Goal: Task Accomplishment & Management: Use online tool/utility

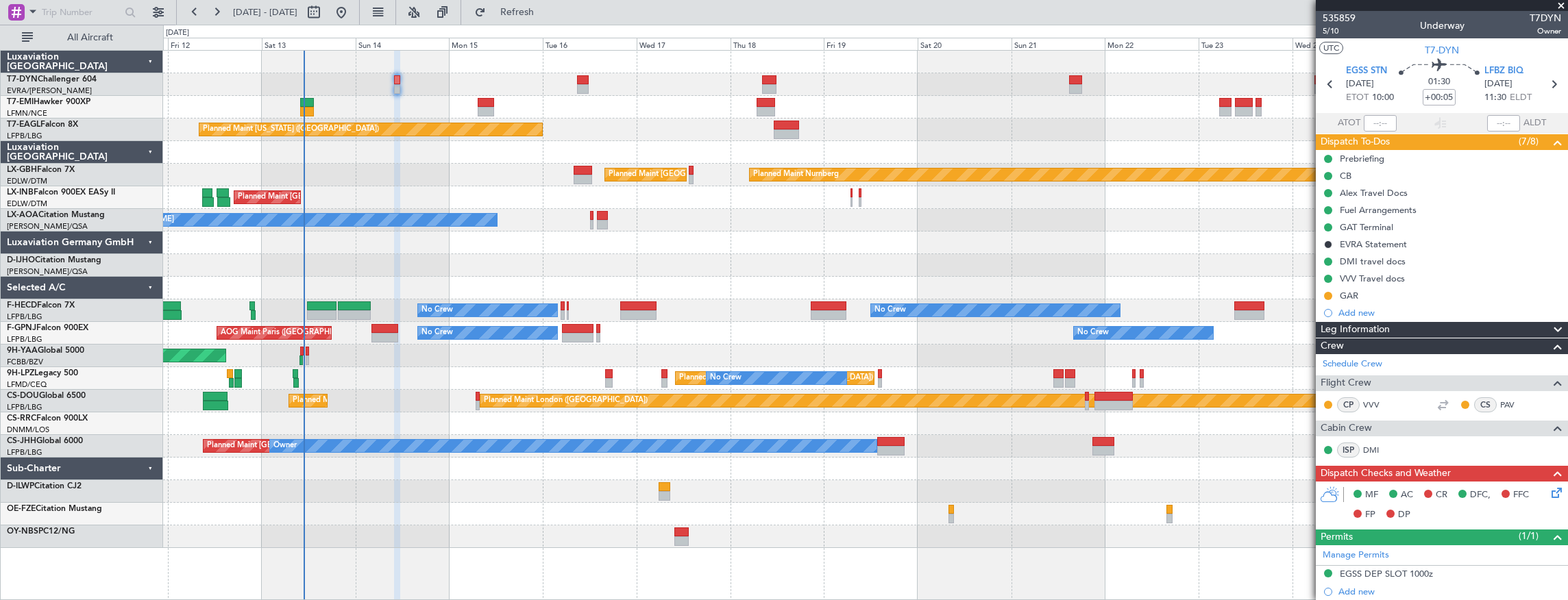
click at [396, 561] on div at bounding box center [397, 327] width 6 height 551
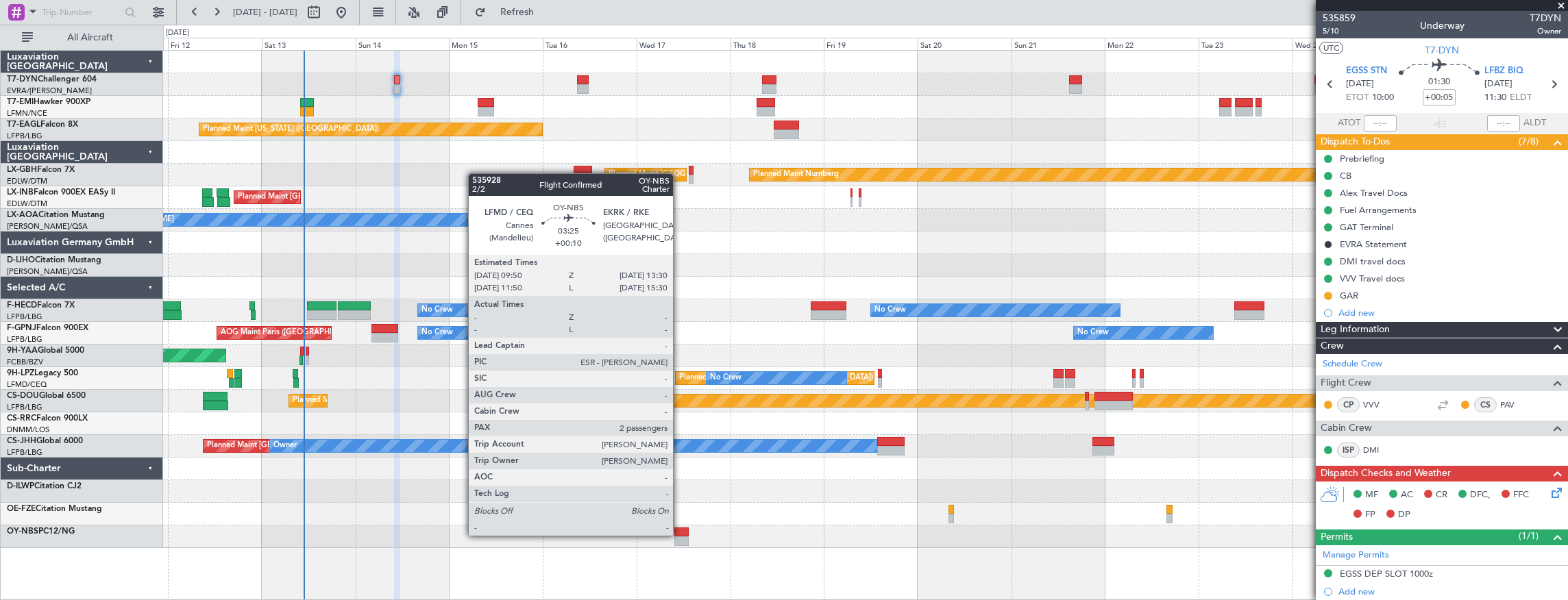
click at [680, 535] on div at bounding box center [681, 532] width 14 height 10
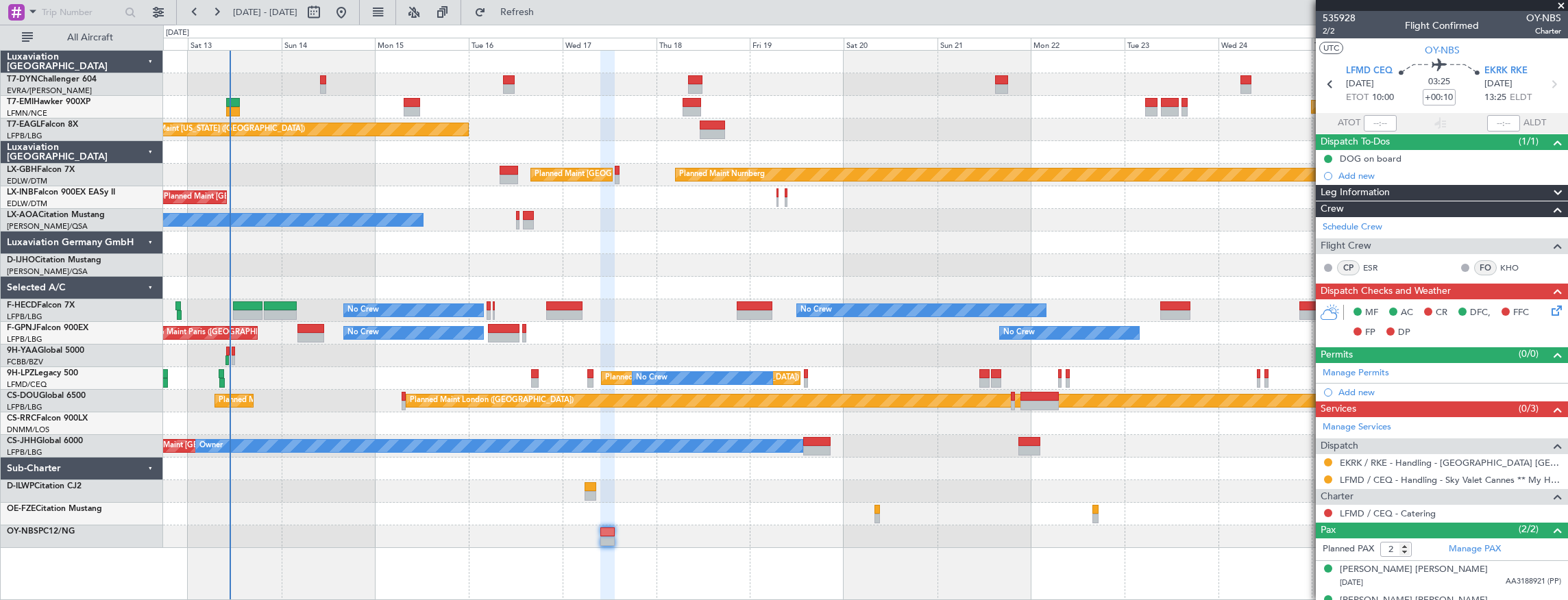
click at [488, 467] on div "Planned Maint [GEOGRAPHIC_DATA] Planned Maint [GEOGRAPHIC_DATA] Planned Maint […" at bounding box center [865, 300] width 1405 height 497
click at [193, 8] on button at bounding box center [195, 12] width 22 height 22
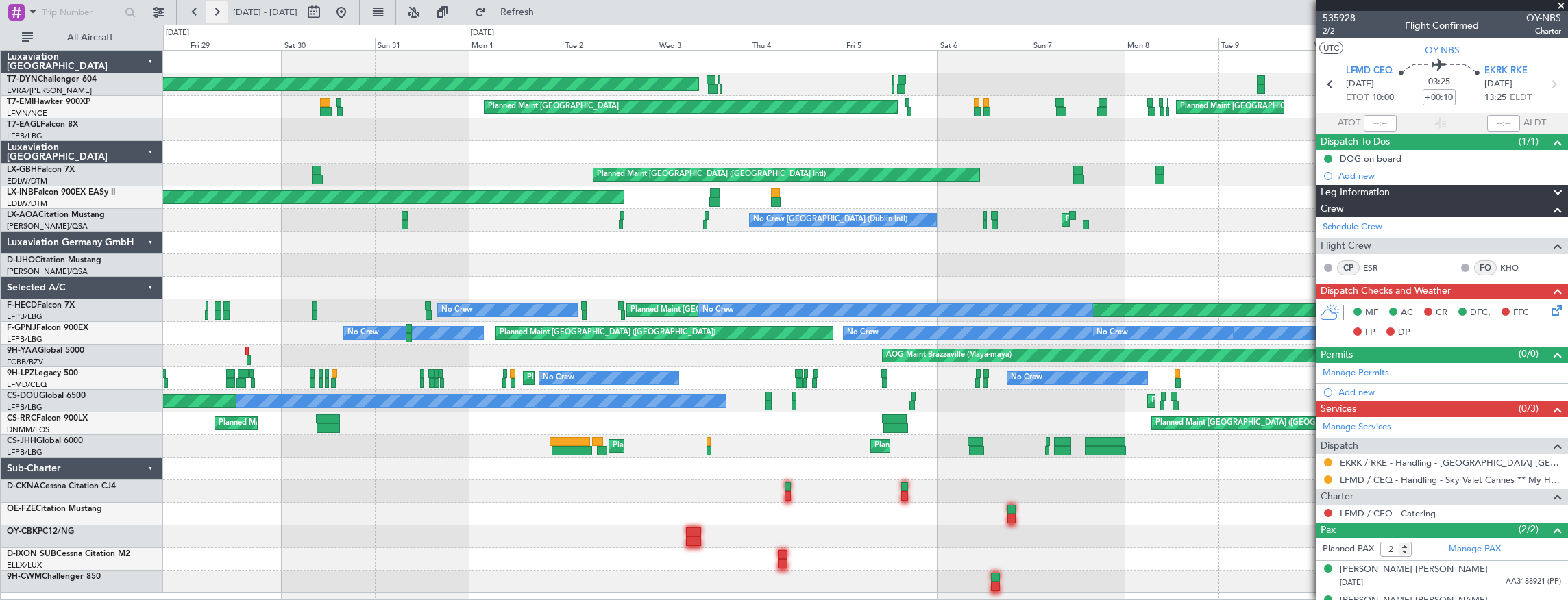
click at [223, 11] on button at bounding box center [216, 12] width 22 height 22
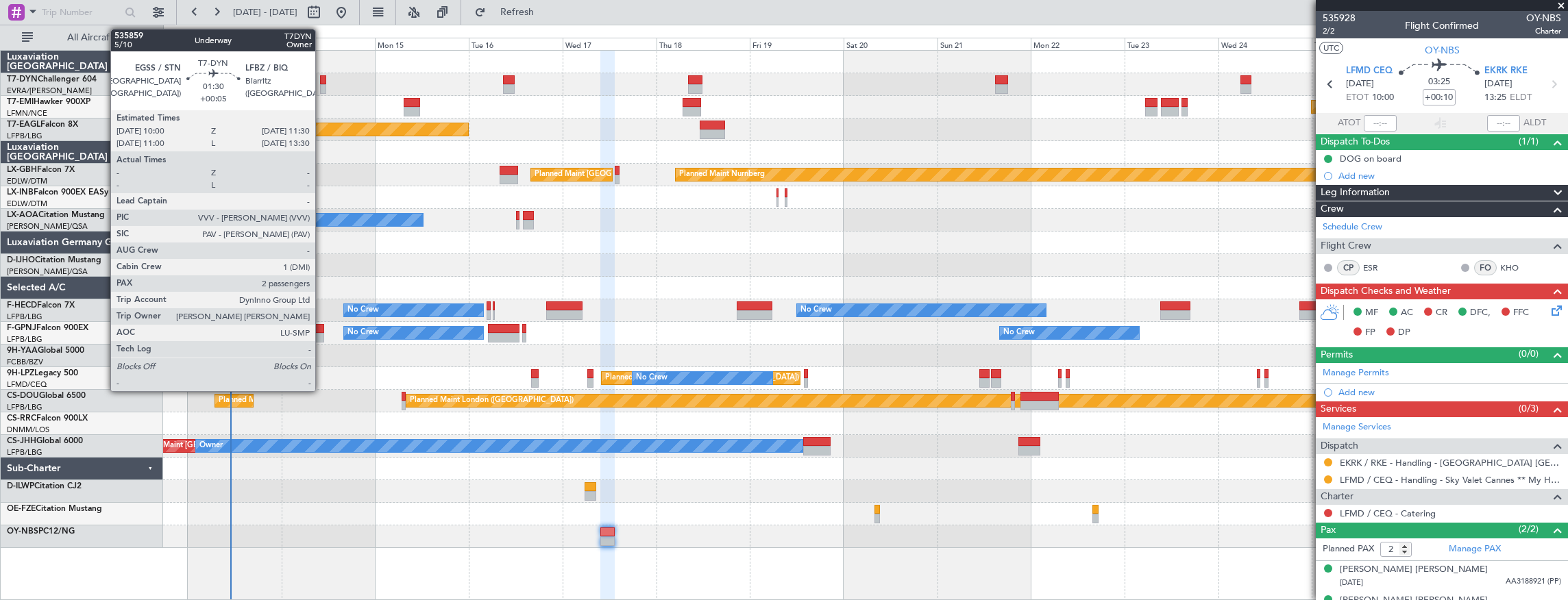
click at [322, 81] on div at bounding box center [322, 80] width 6 height 10
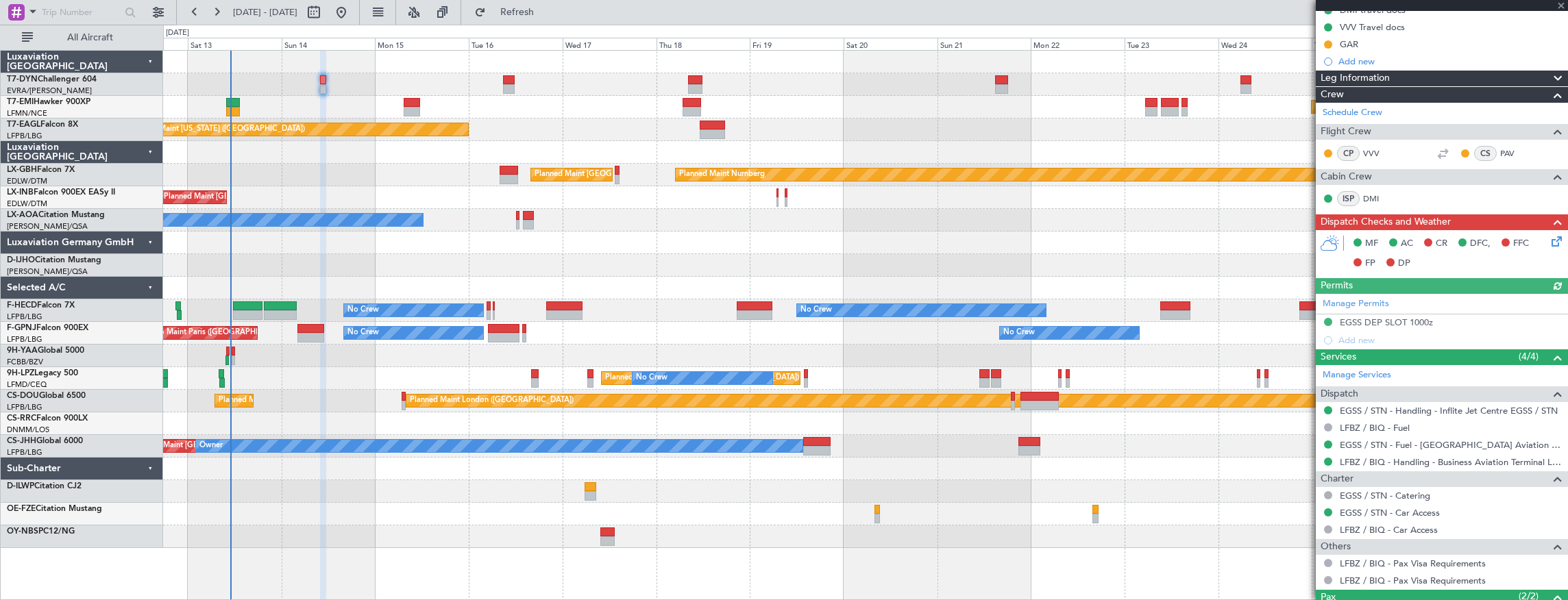
scroll to position [337, 0]
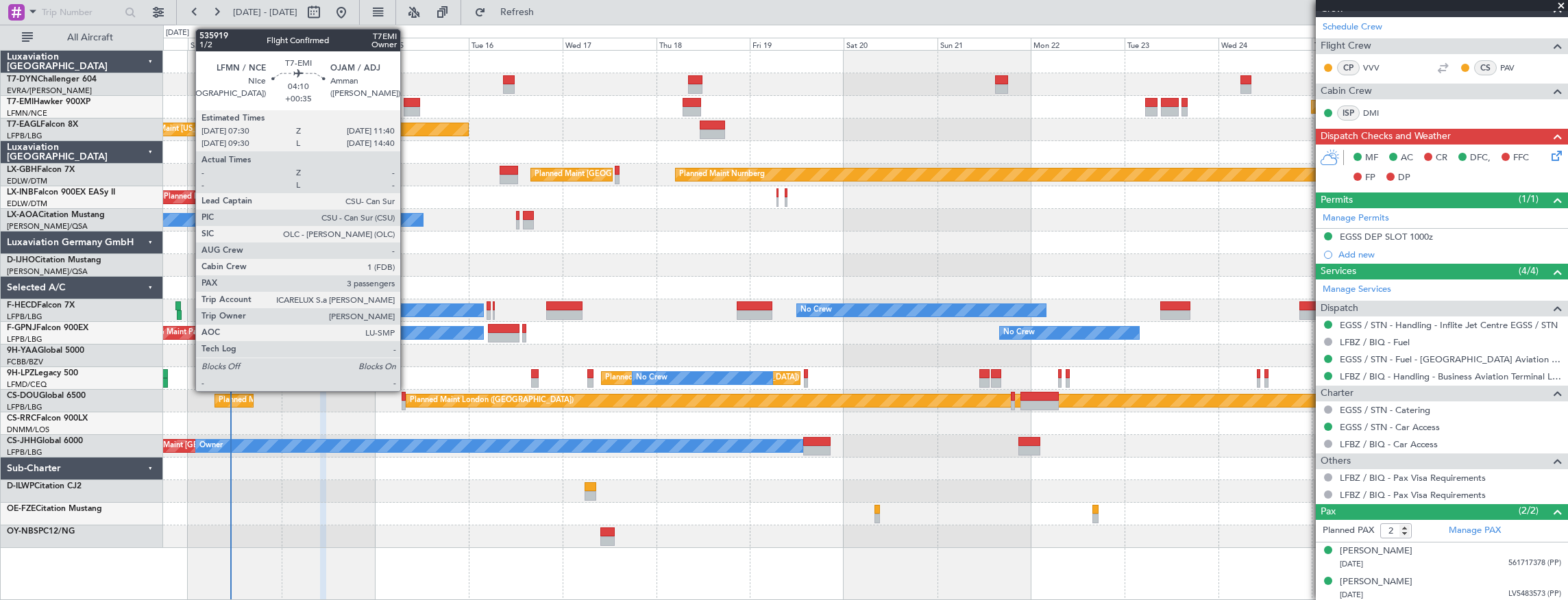
click at [407, 99] on div at bounding box center [412, 103] width 17 height 10
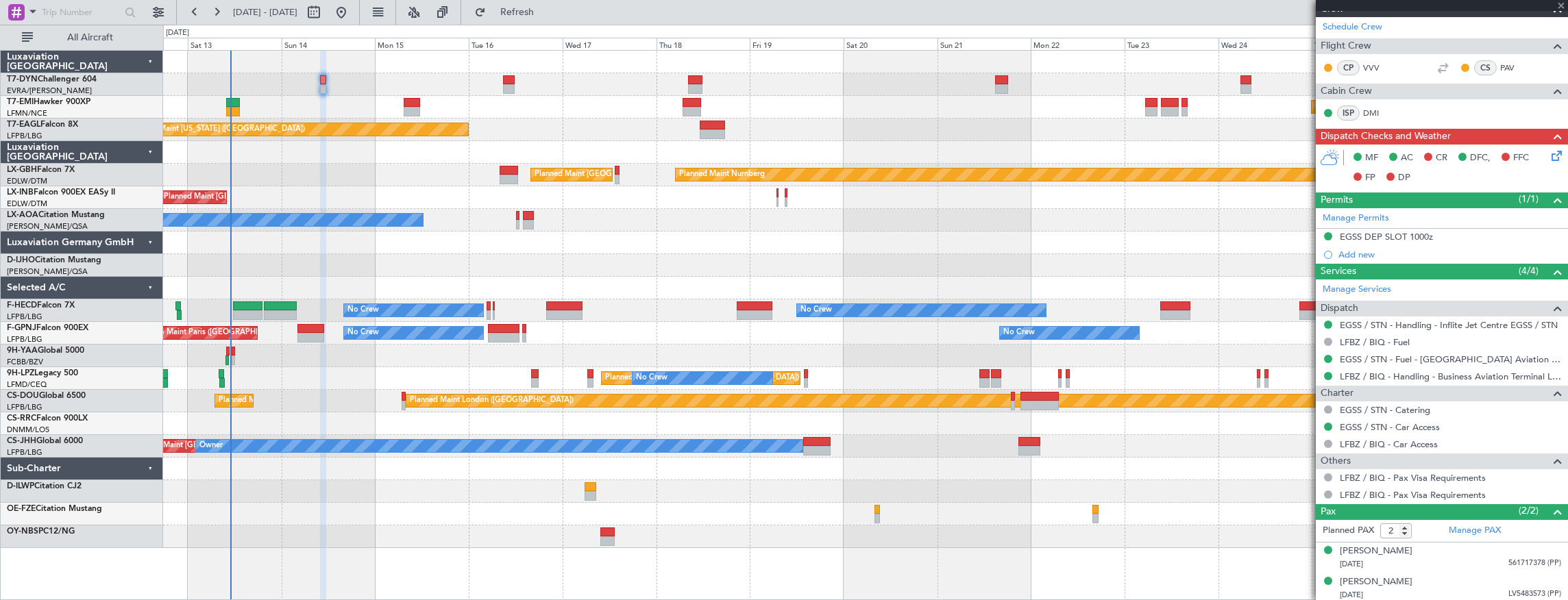
type input "+00:35"
type input "3"
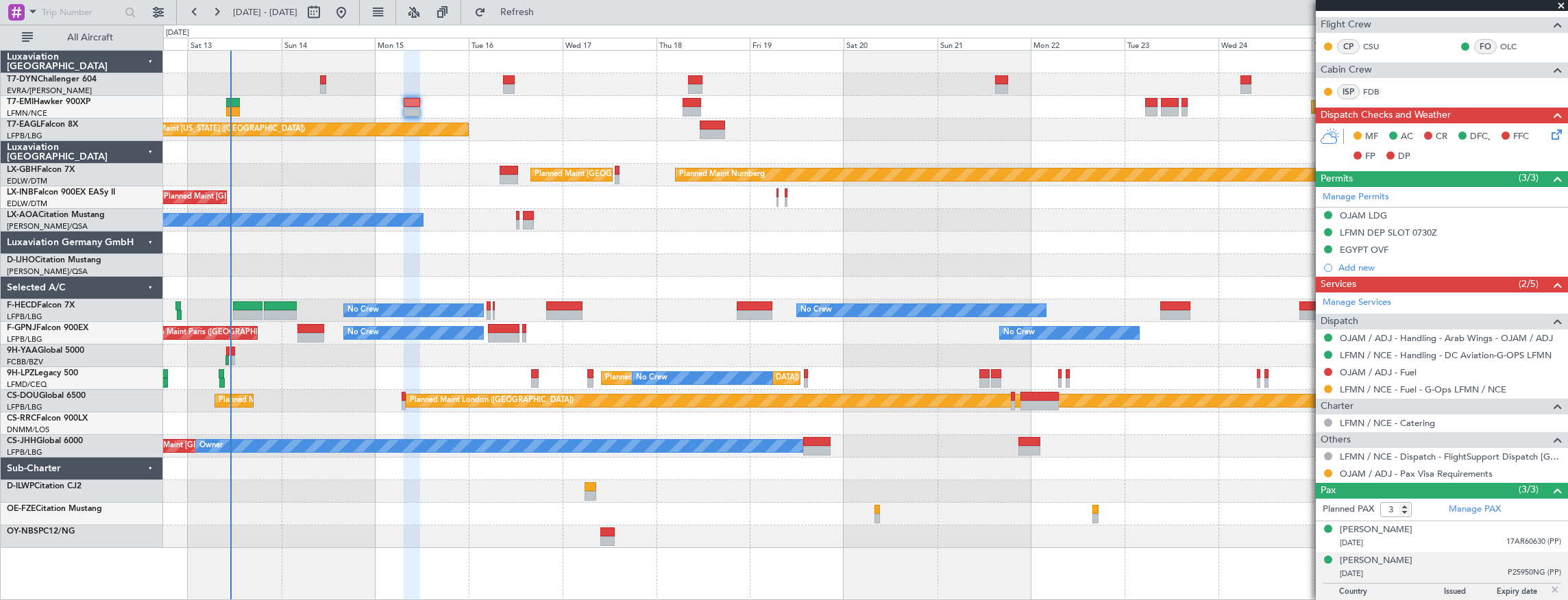
scroll to position [315, 0]
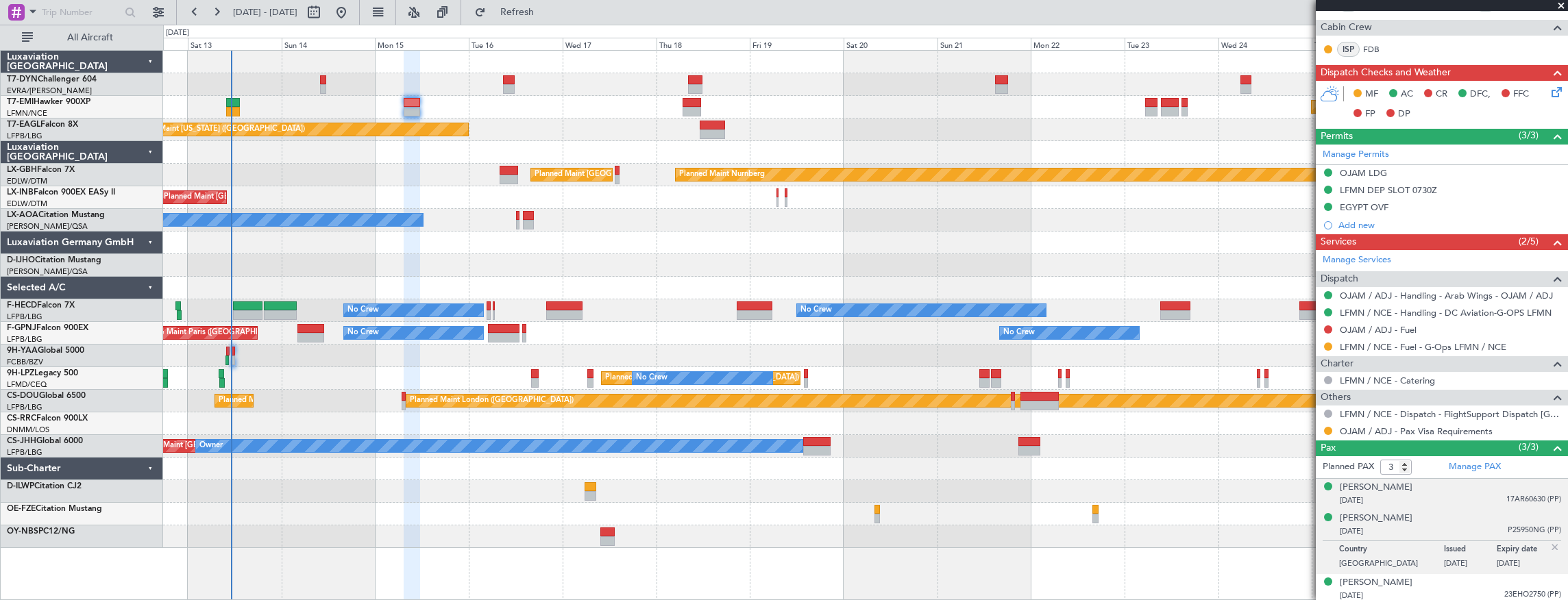
click at [1436, 502] on div "[DATE] 17AR60630 (PP)" at bounding box center [1450, 501] width 221 height 14
click at [1407, 590] on div "[DATE] 23EHO2750 (PP)" at bounding box center [1450, 596] width 221 height 14
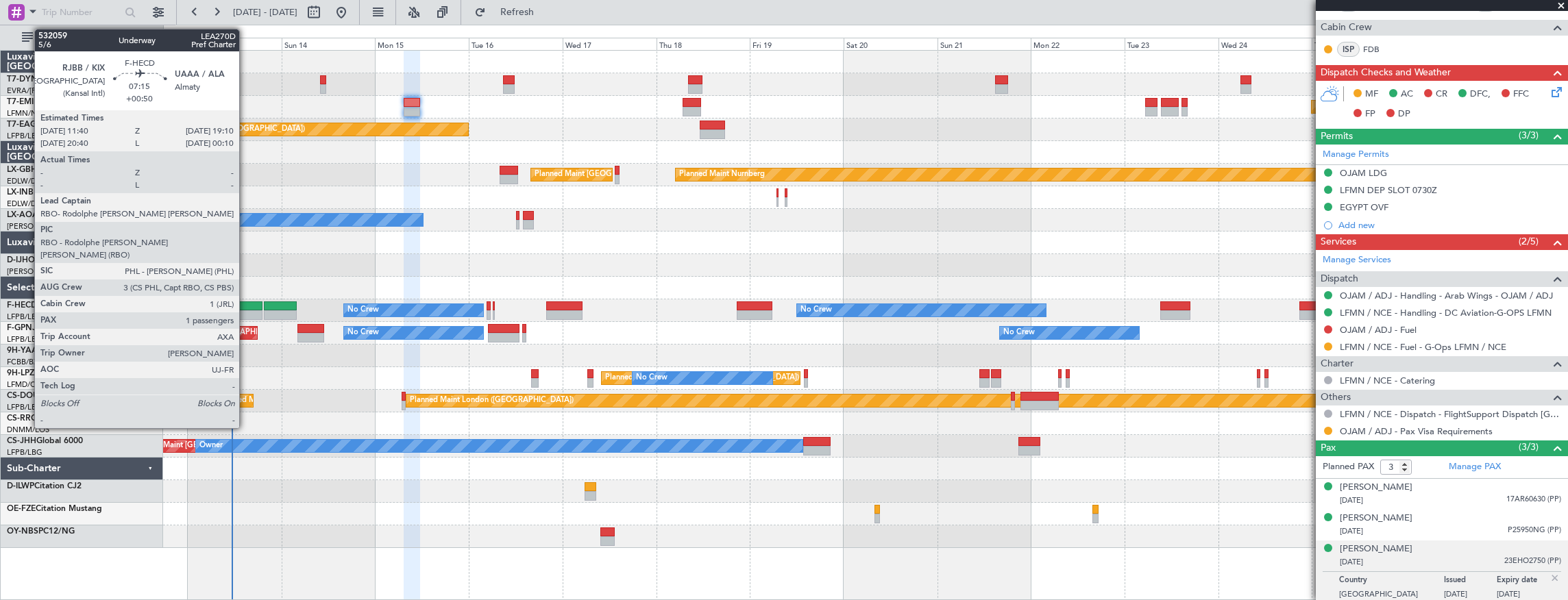
click at [246, 311] on div at bounding box center [247, 315] width 30 height 10
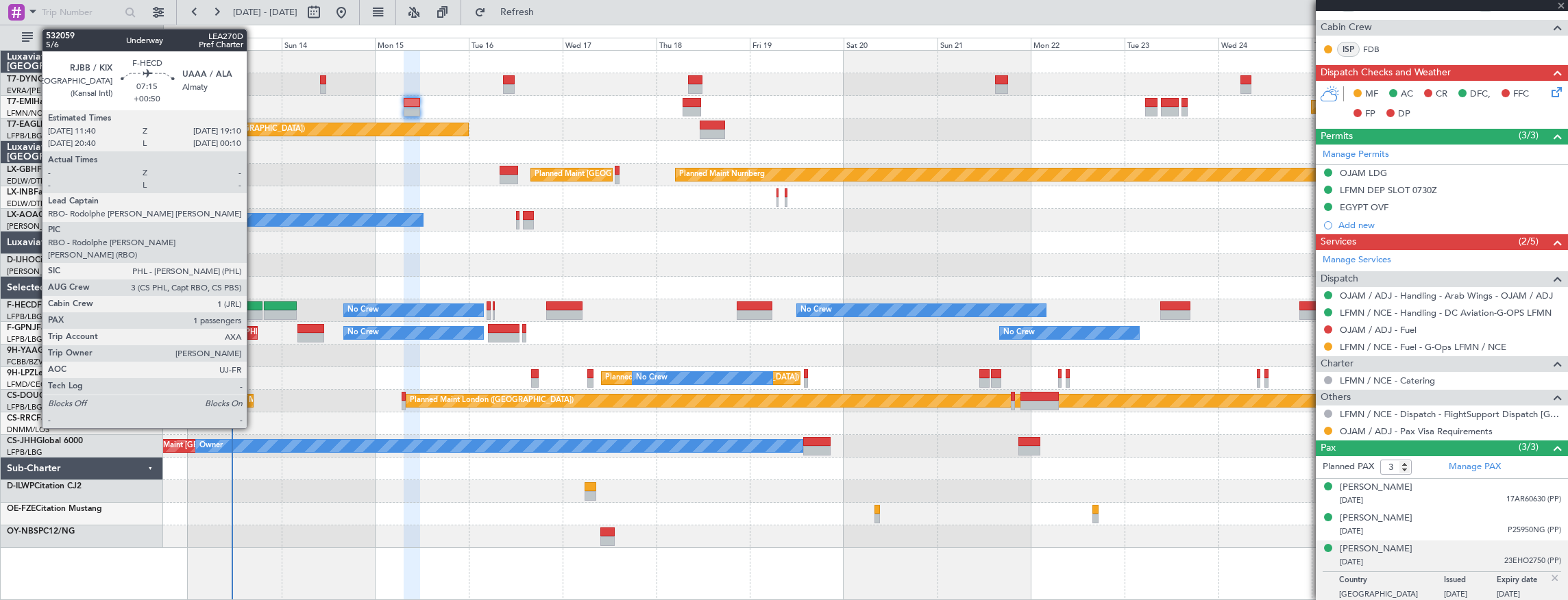
type input "+00:50"
type input "1"
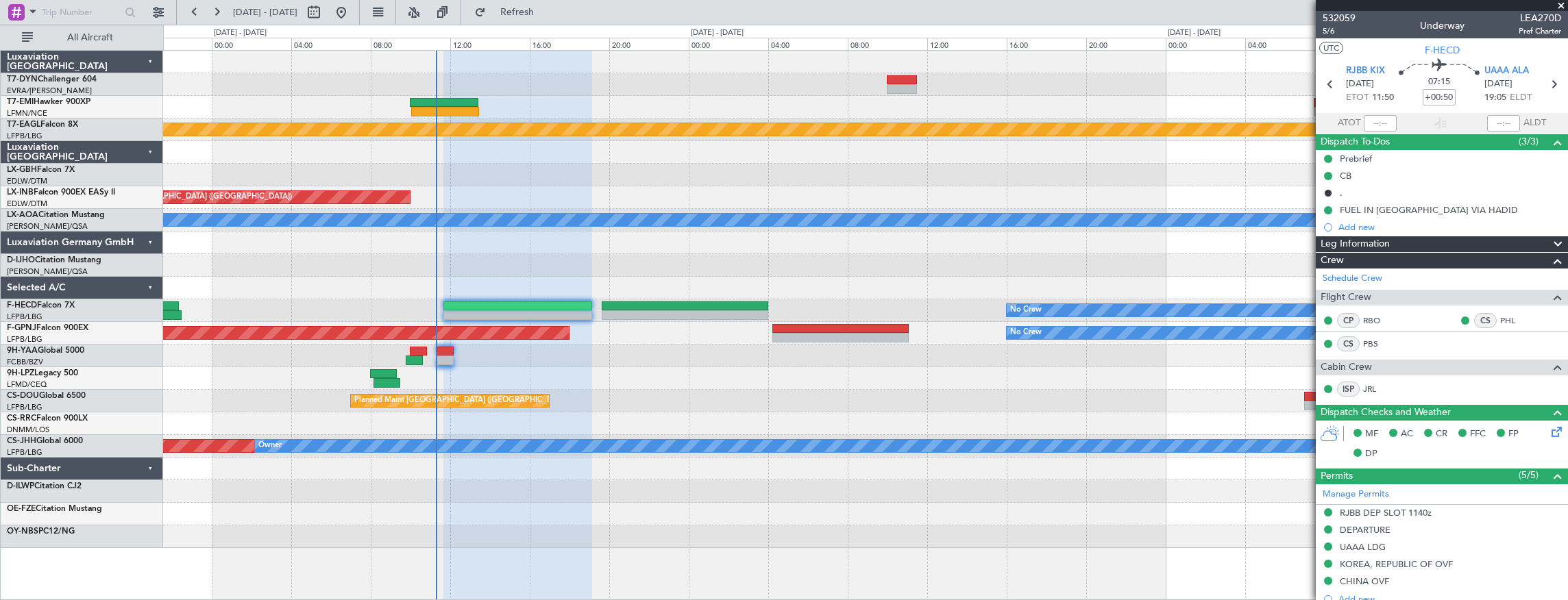
click at [667, 337] on div "Planned Maint [US_STATE] ([GEOGRAPHIC_DATA]) Planned Maint [GEOGRAPHIC_DATA] ([…" at bounding box center [865, 300] width 1405 height 497
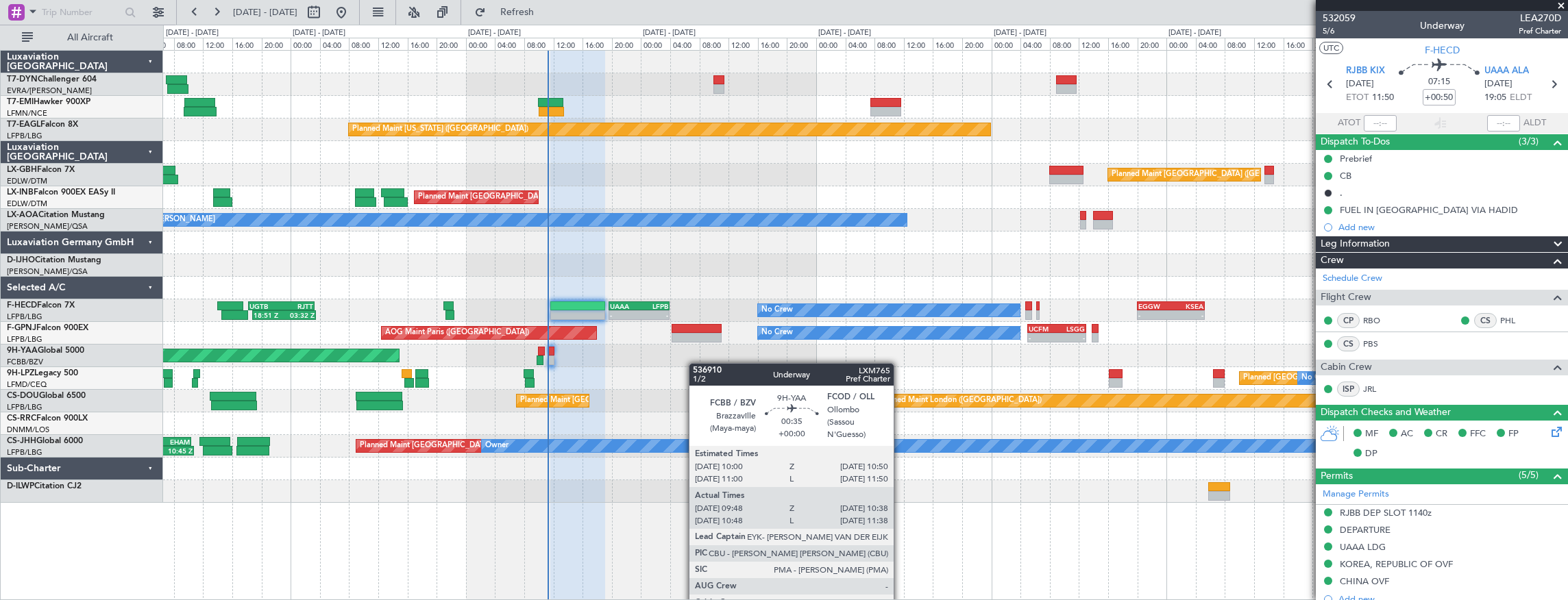
click at [475, 367] on div "Planned [GEOGRAPHIC_DATA] ([GEOGRAPHIC_DATA]) No Crew" at bounding box center [865, 378] width 1405 height 23
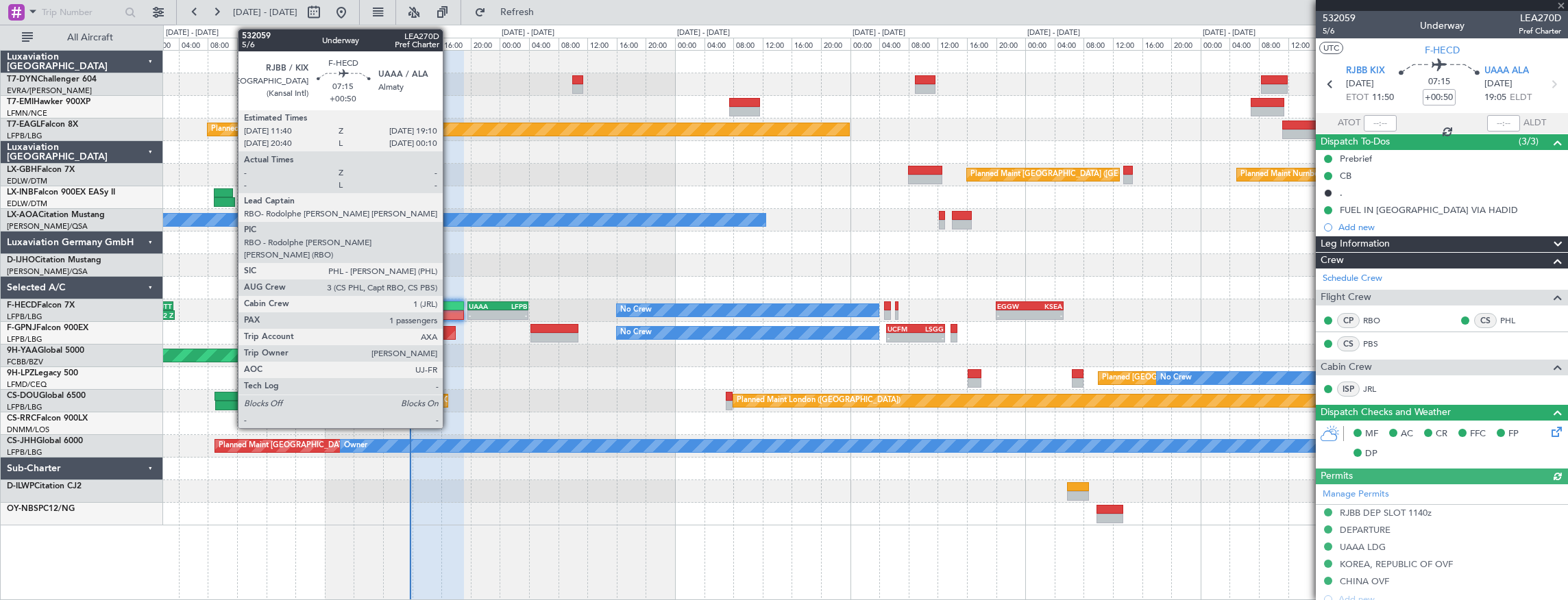
click at [449, 303] on div at bounding box center [437, 307] width 55 height 10
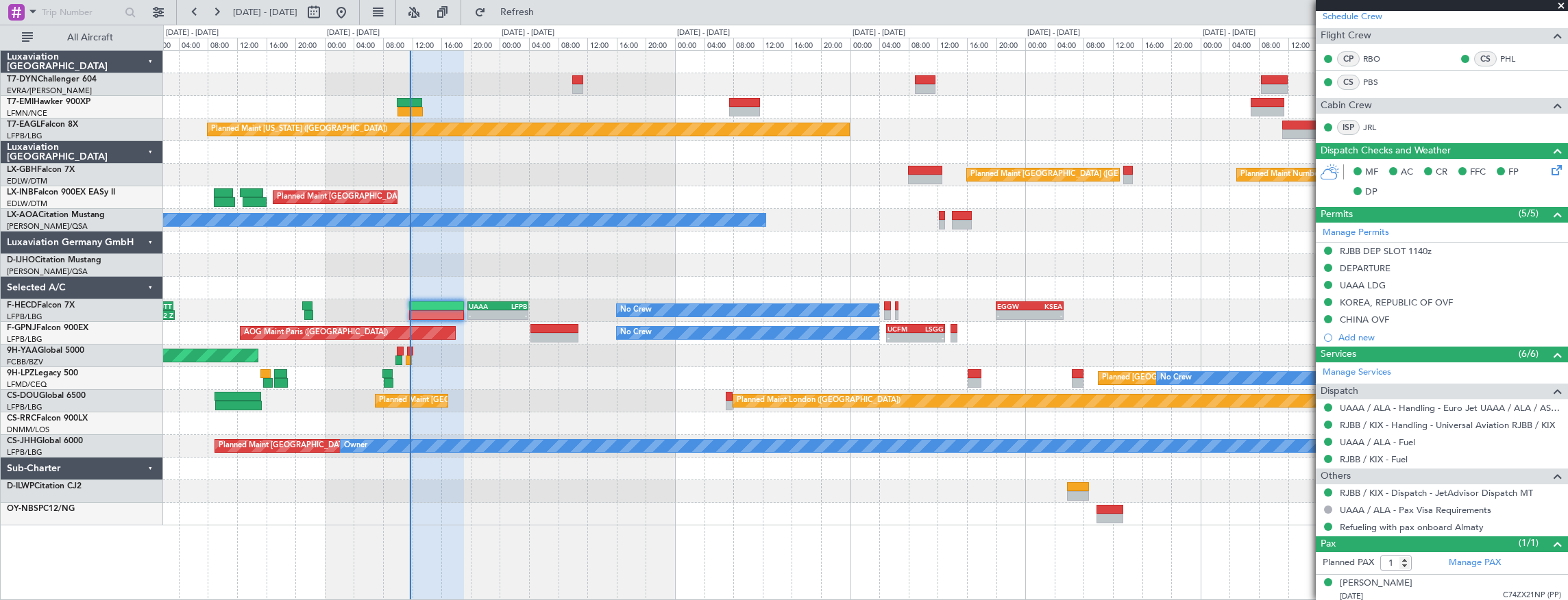
scroll to position [263, 0]
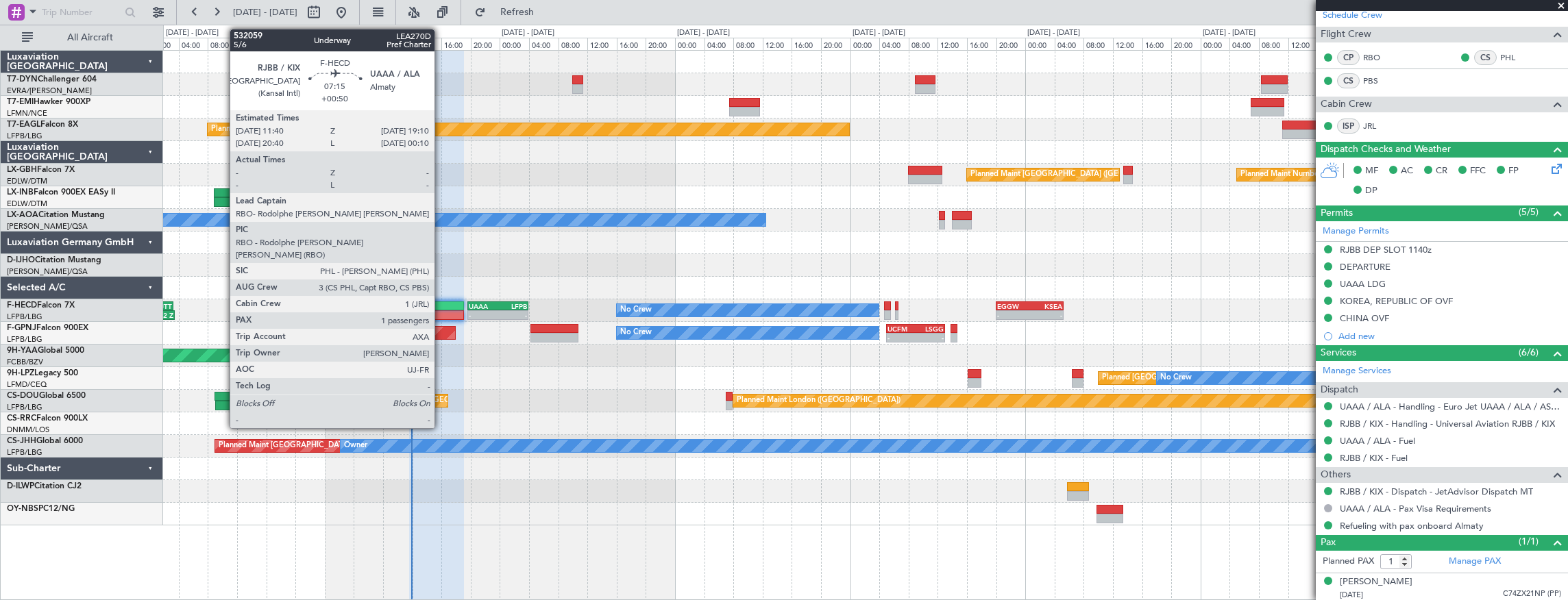
click at [441, 306] on div at bounding box center [437, 307] width 55 height 10
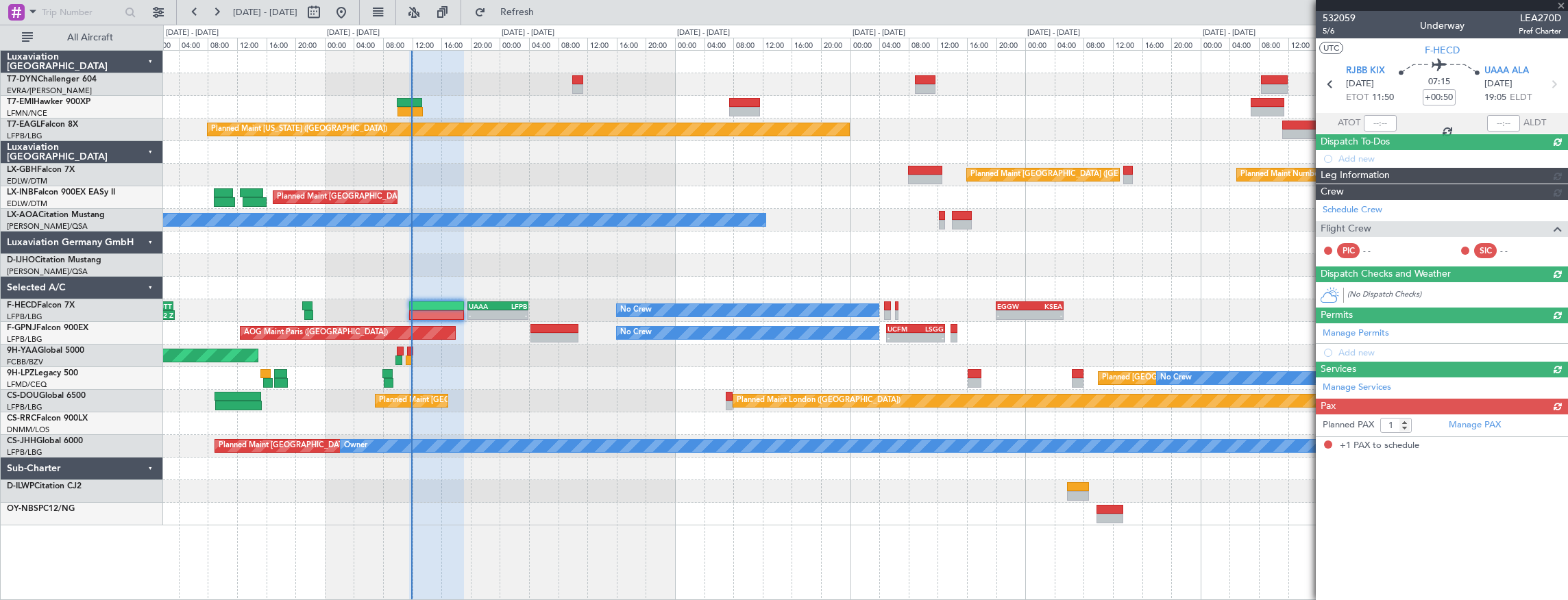
scroll to position [0, 0]
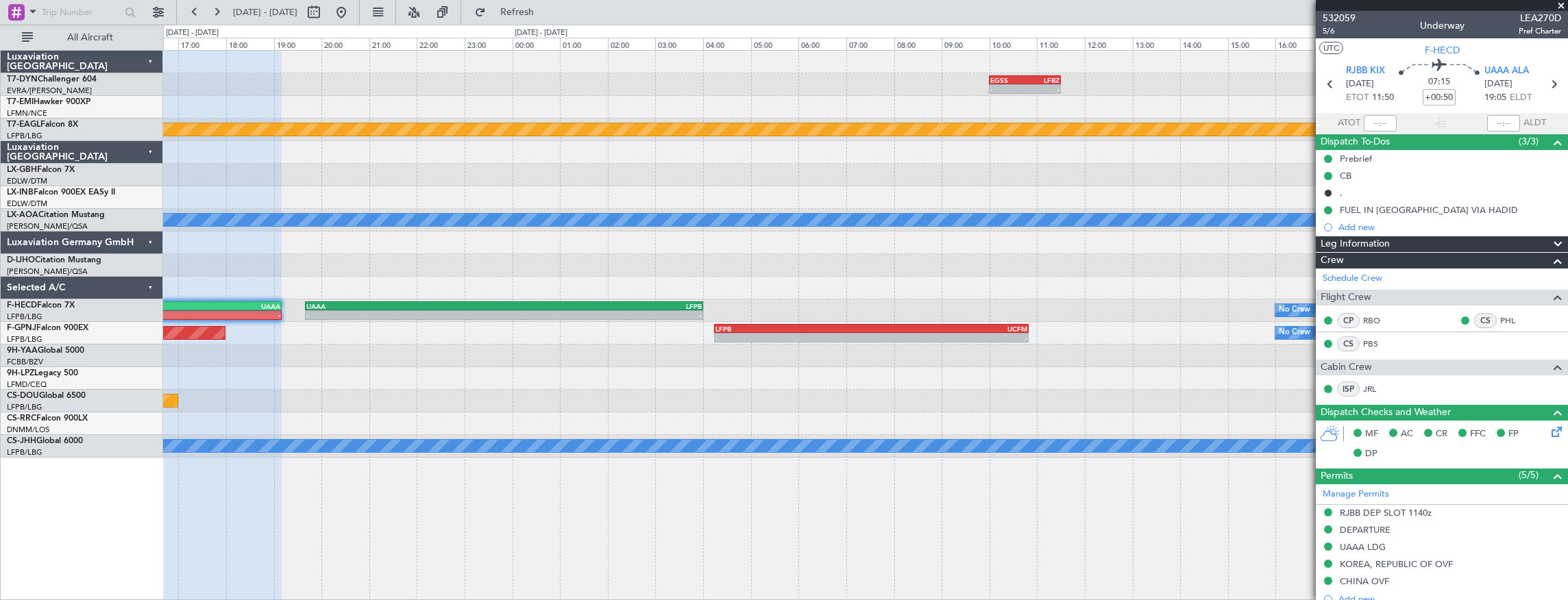
click at [27, 141] on div "- - EGSS 10:00 Z LFBZ 11:30 Z LCPH 10:00 Z LFMN 13:25 Z 10:03 Z - Planned Maint…" at bounding box center [784, 312] width 1568 height 575
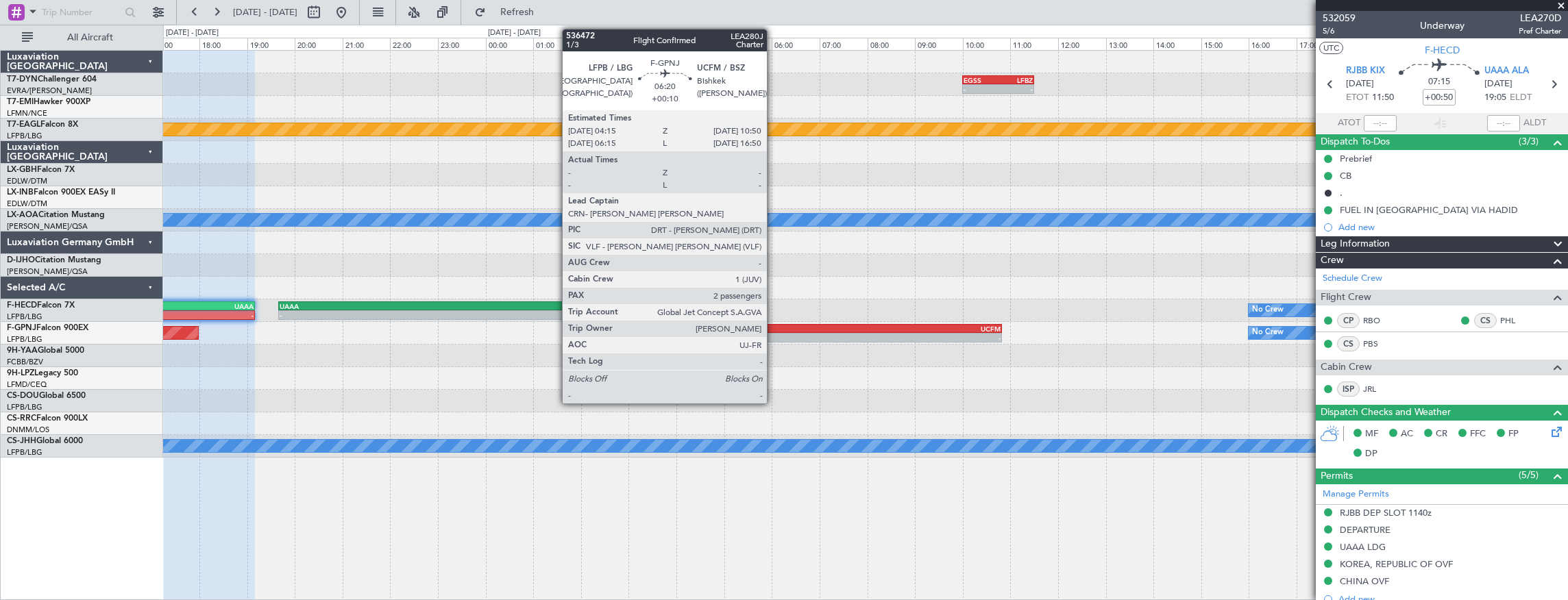
click at [774, 335] on div "-" at bounding box center [767, 338] width 156 height 8
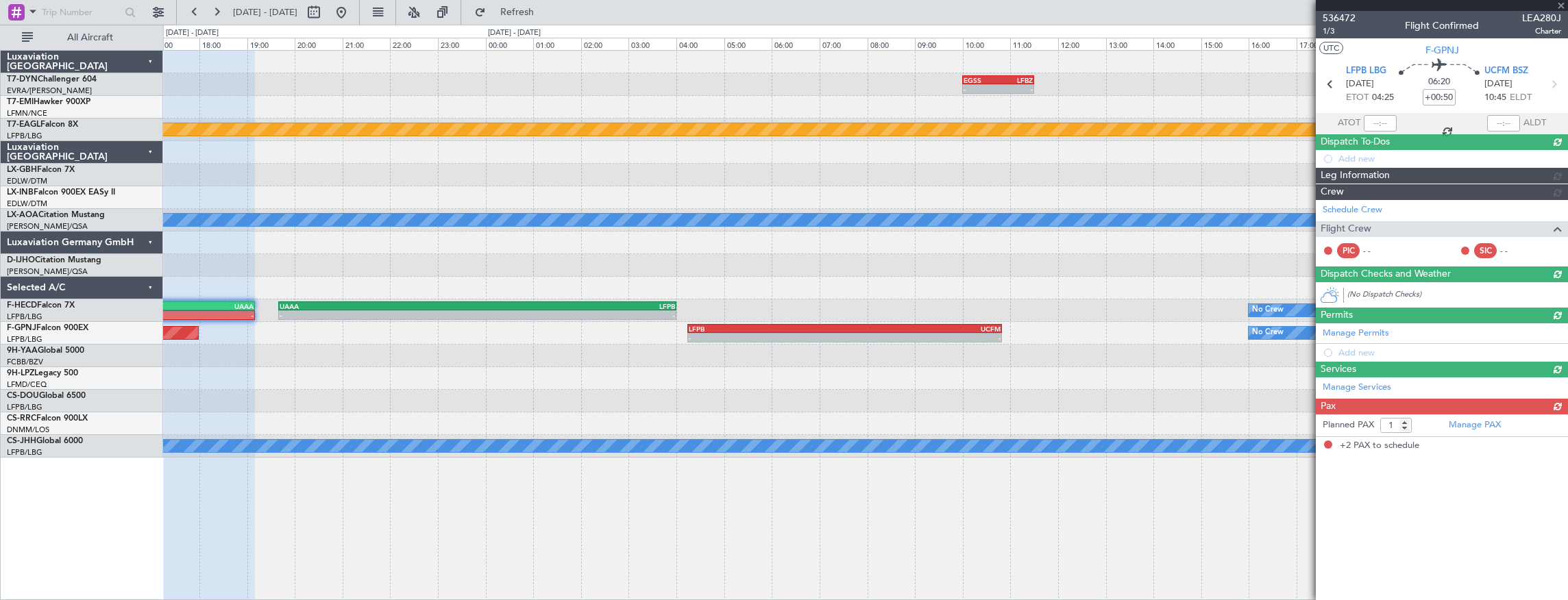
type input "+00:10"
type input "2"
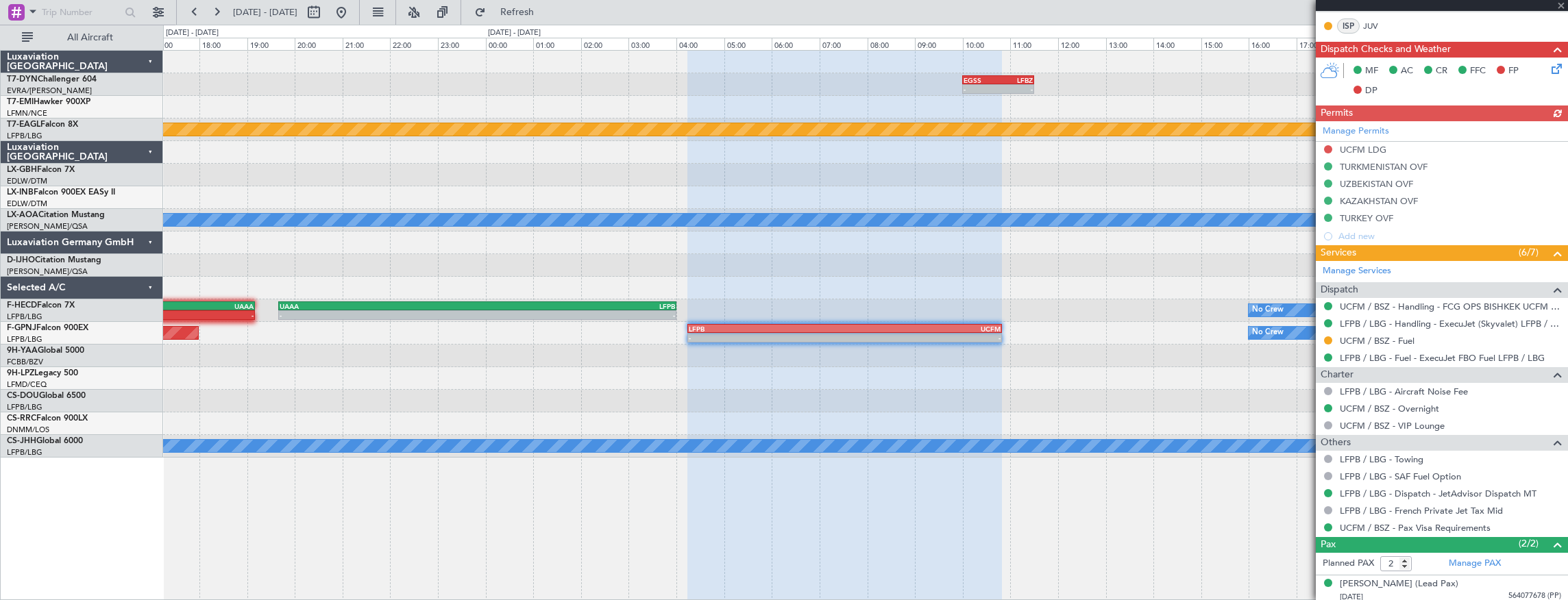
scroll to position [406, 0]
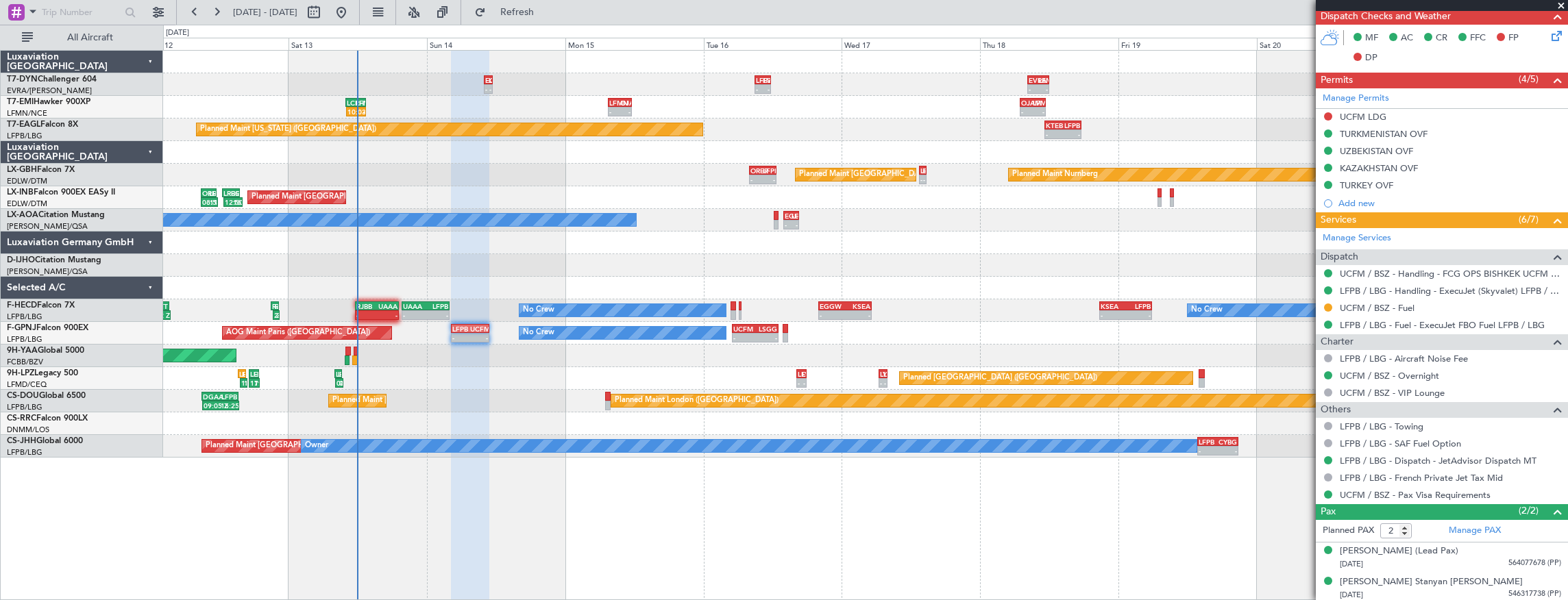
click at [573, 352] on div "AOG Maint Brazzaville (Maya-maya)" at bounding box center [865, 355] width 1405 height 23
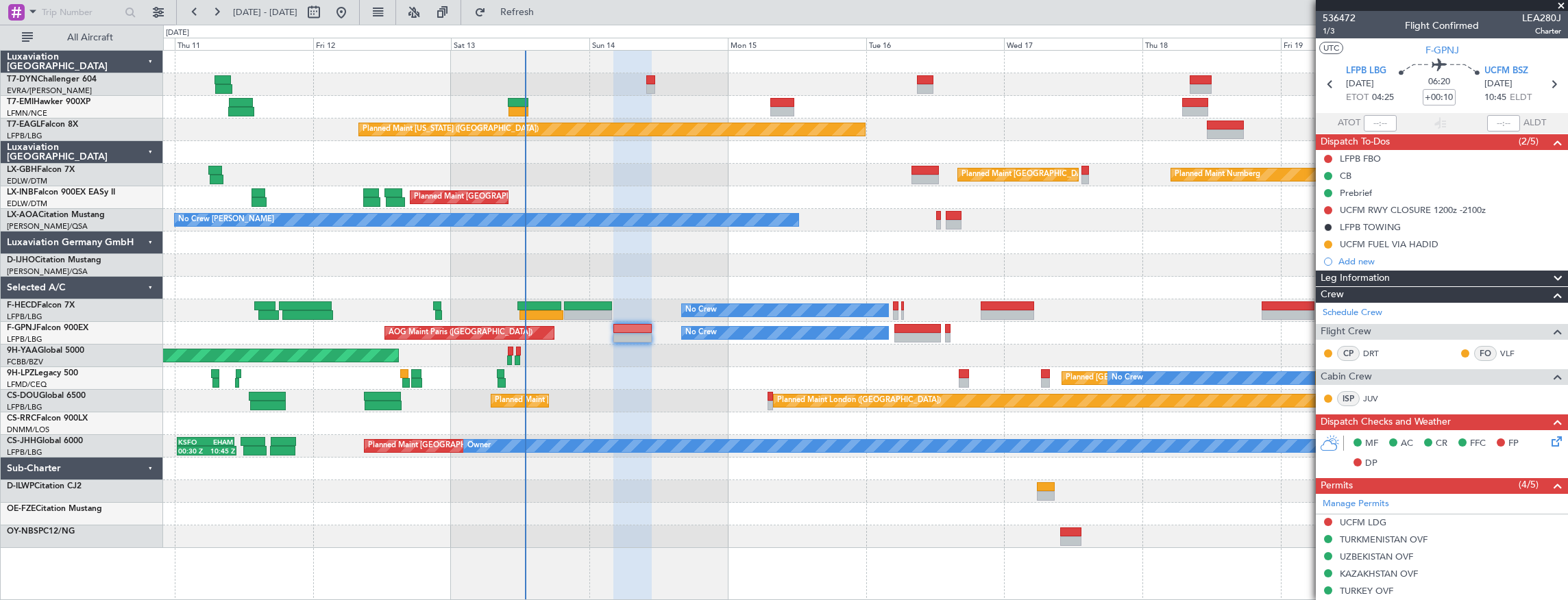
scroll to position [406, 0]
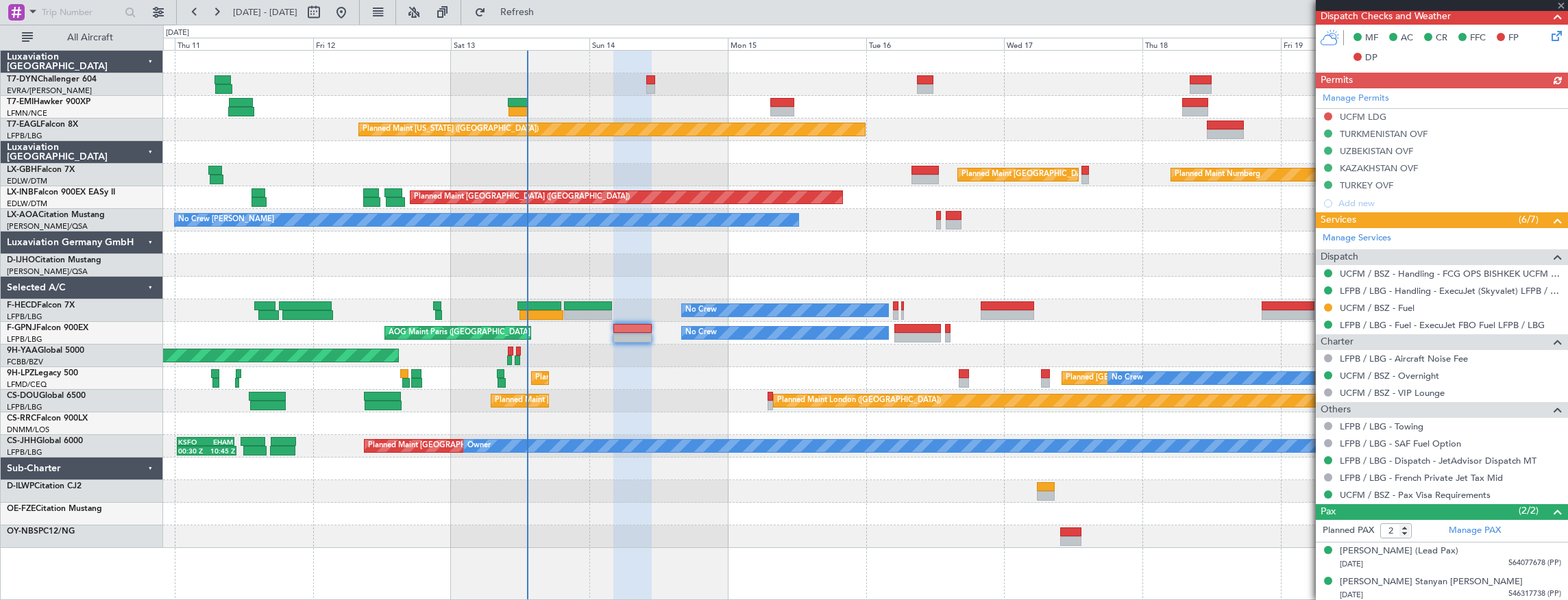
click at [369, 227] on div "Planned Maint Zurich Planned Maint New York (Teterboro) Planned Maint Nurnberg …" at bounding box center [865, 300] width 1405 height 497
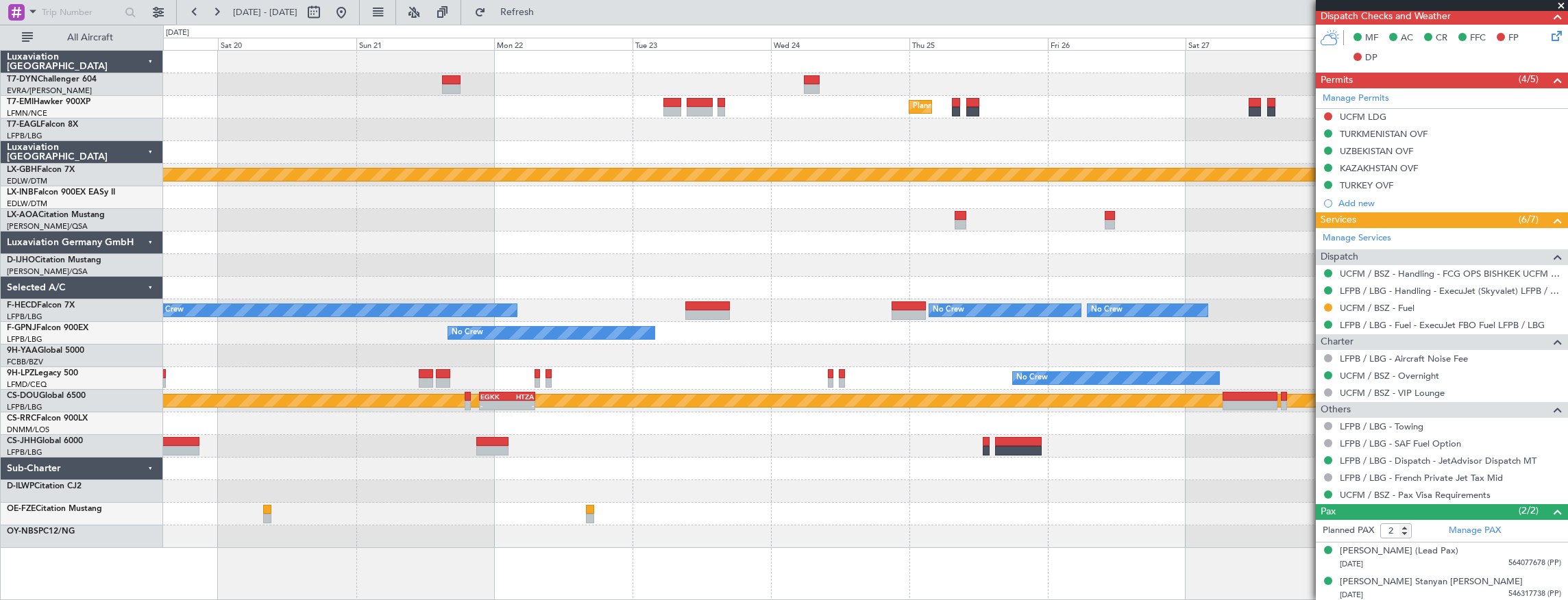
click at [477, 222] on div at bounding box center [865, 220] width 1405 height 23
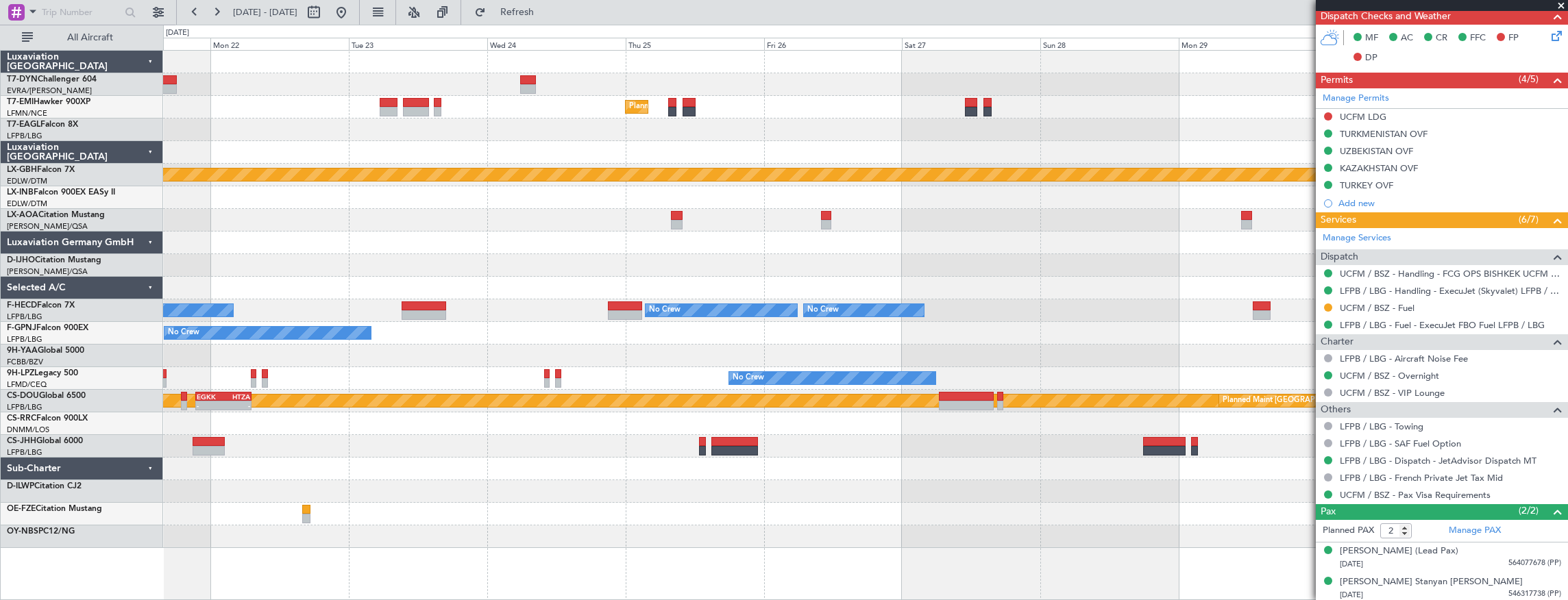
click at [485, 241] on div at bounding box center [865, 242] width 1405 height 23
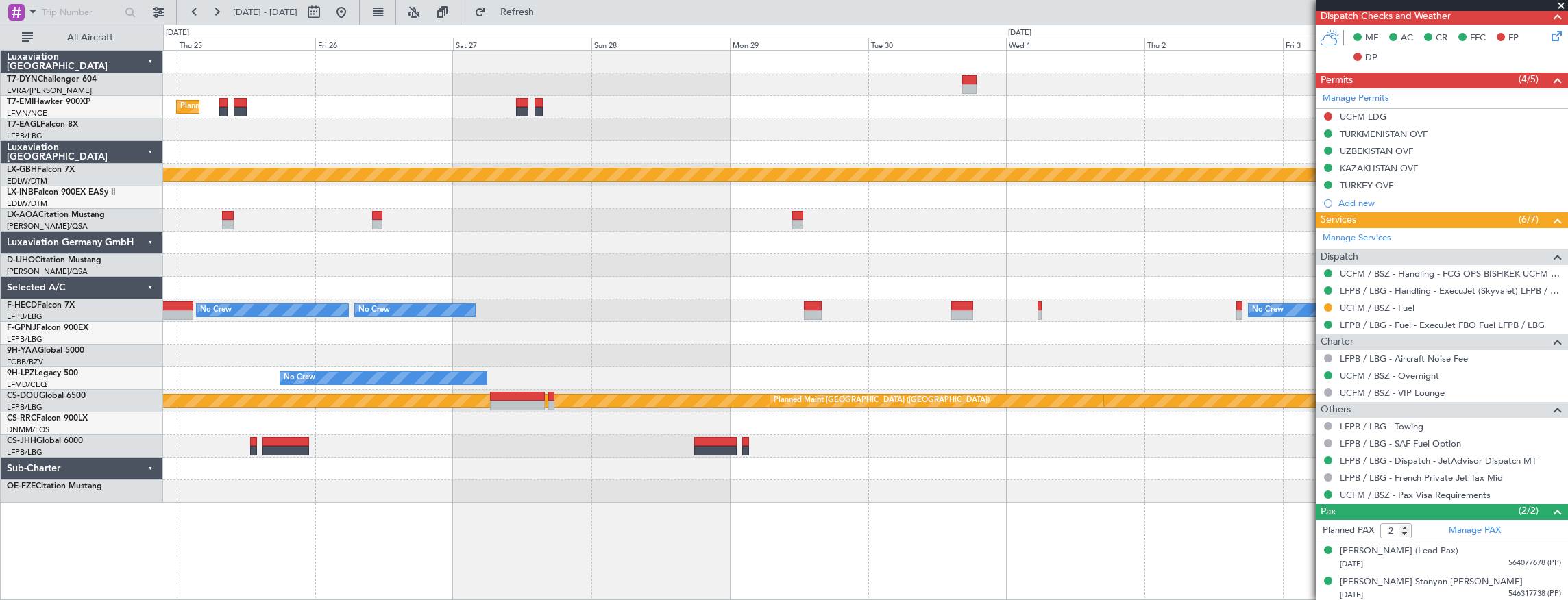
click at [689, 322] on div "Planned Maint Zurich Planned Maint Nurnberg No Crew Antwerp (Deurne) Planned Ma…" at bounding box center [865, 277] width 1405 height 452
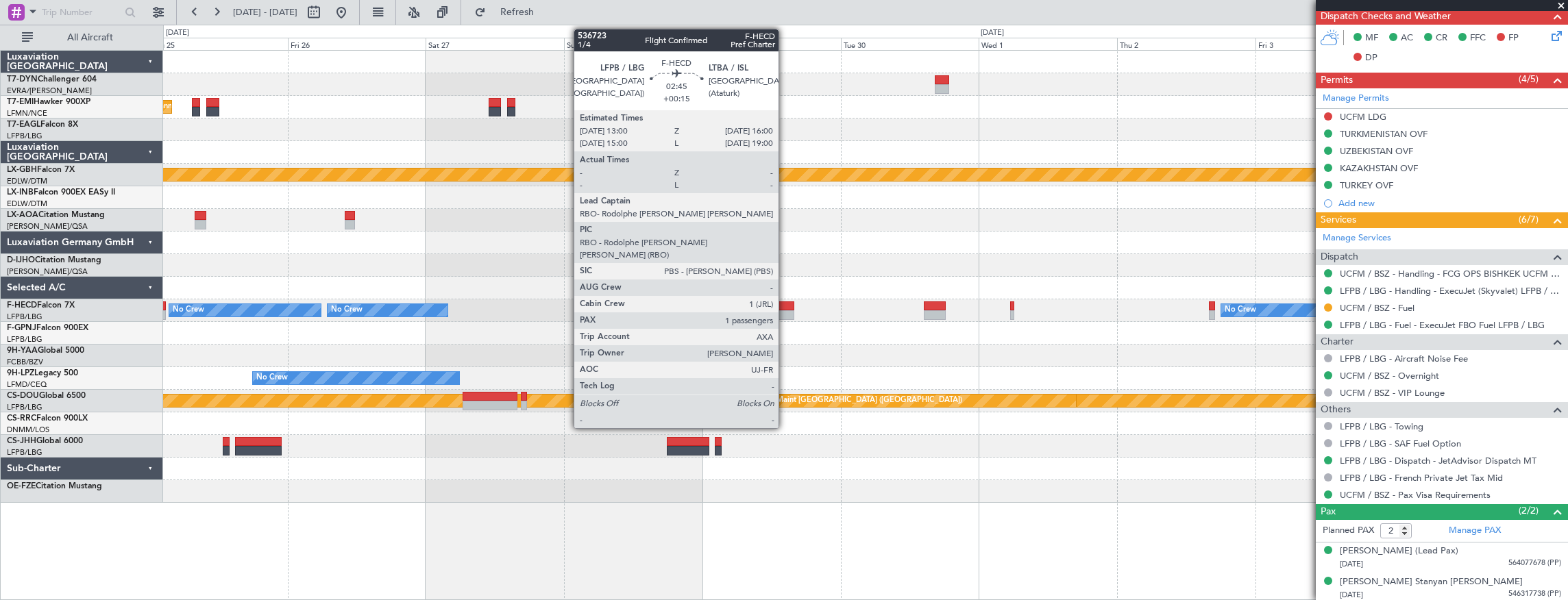
click at [785, 304] on div at bounding box center [785, 307] width 18 height 10
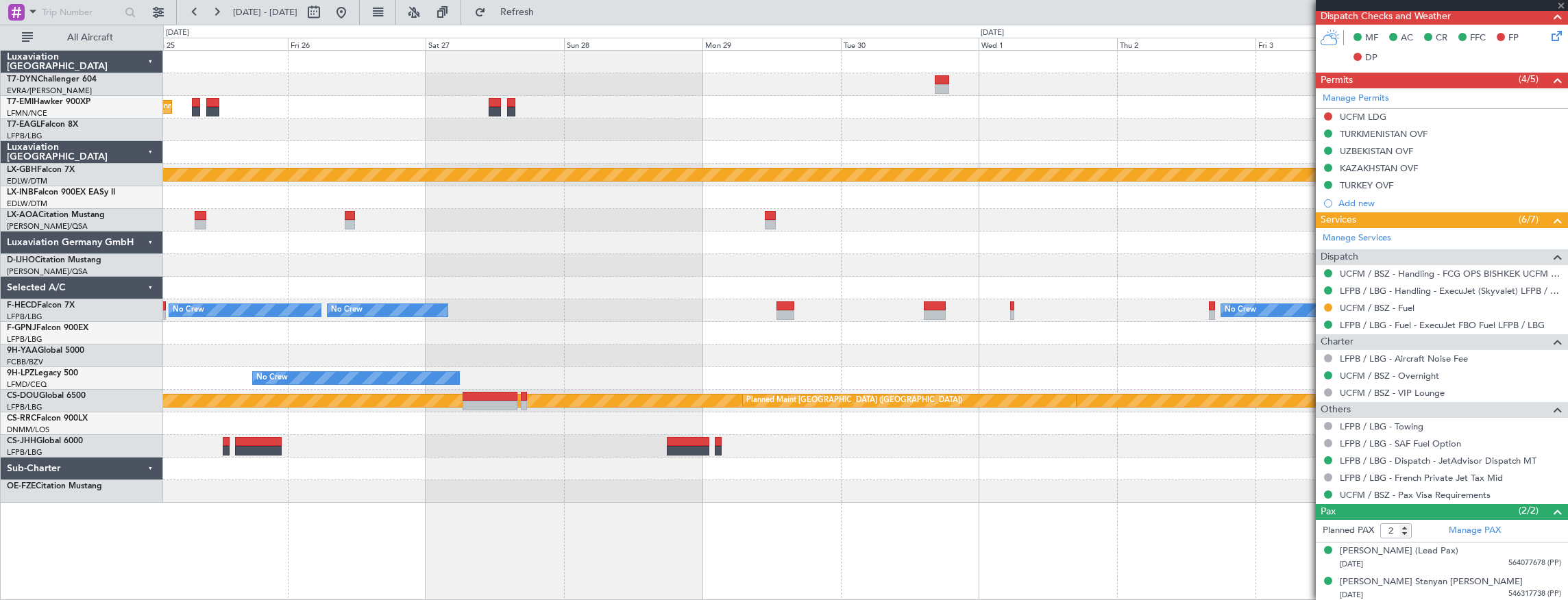
type input "+00:15"
type input "1"
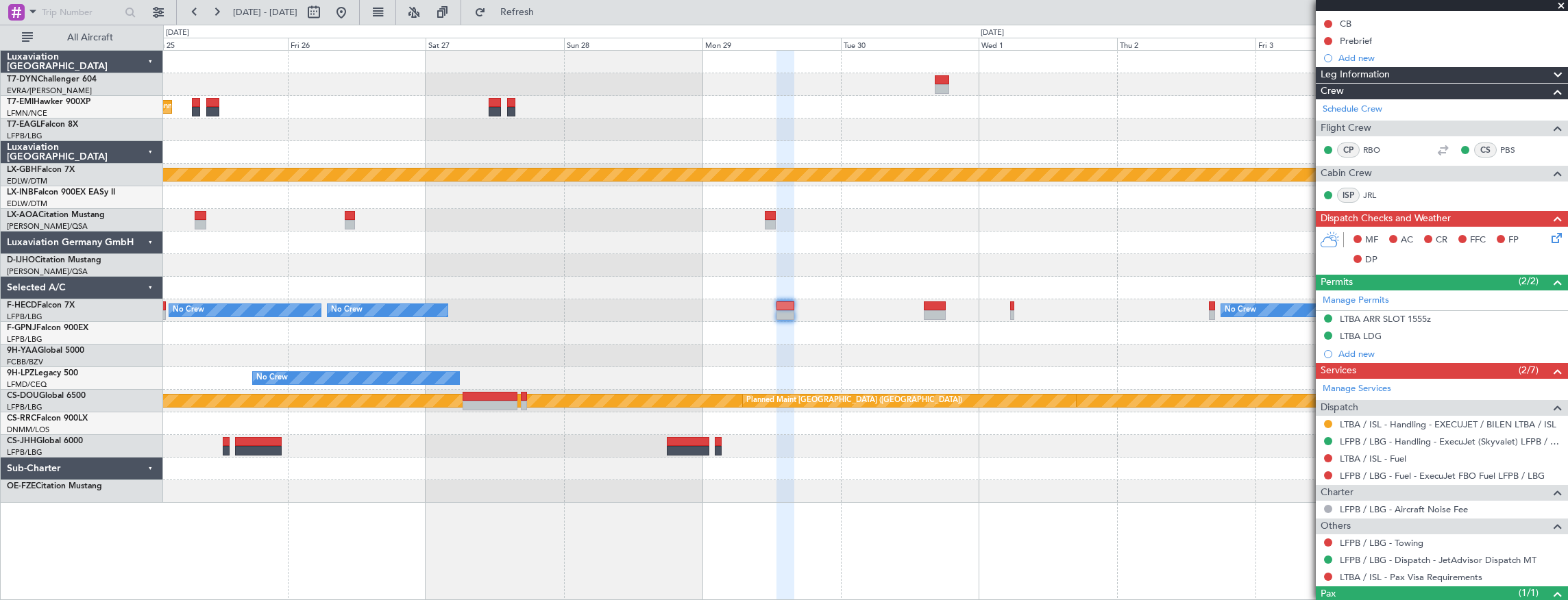
scroll to position [112, 0]
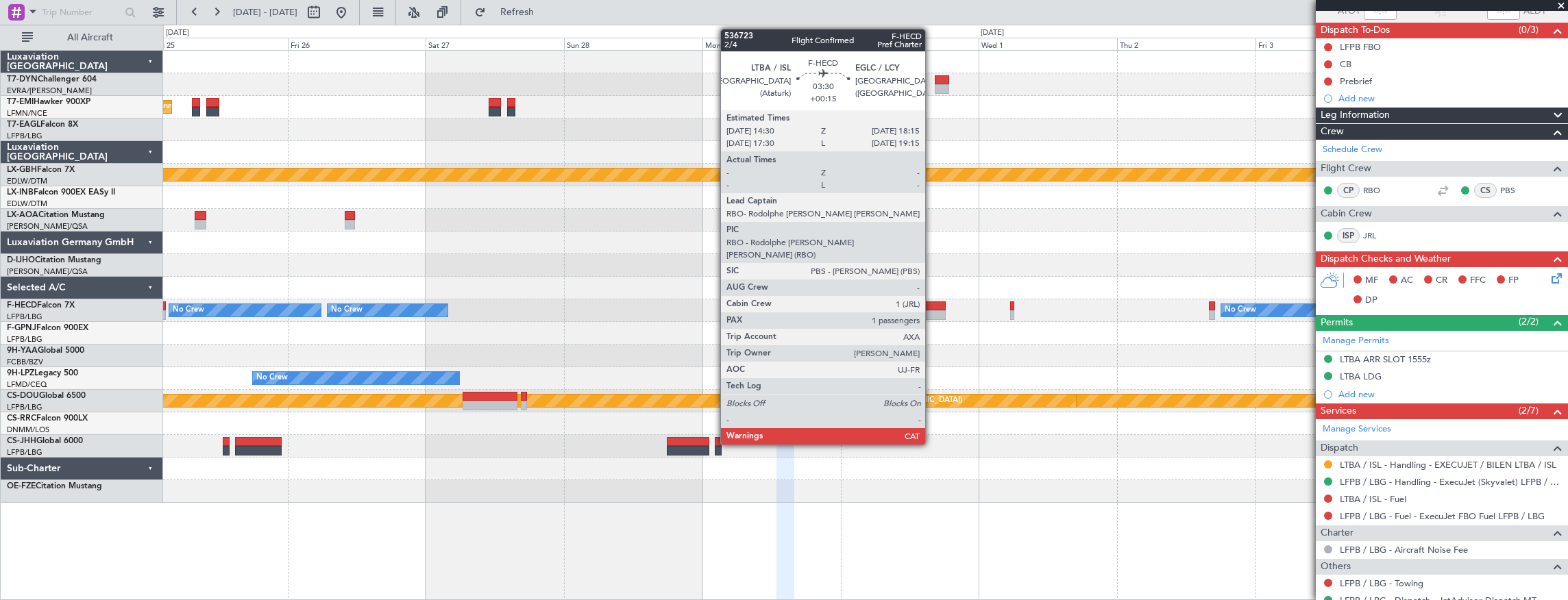
click at [932, 309] on div at bounding box center [935, 307] width 22 height 10
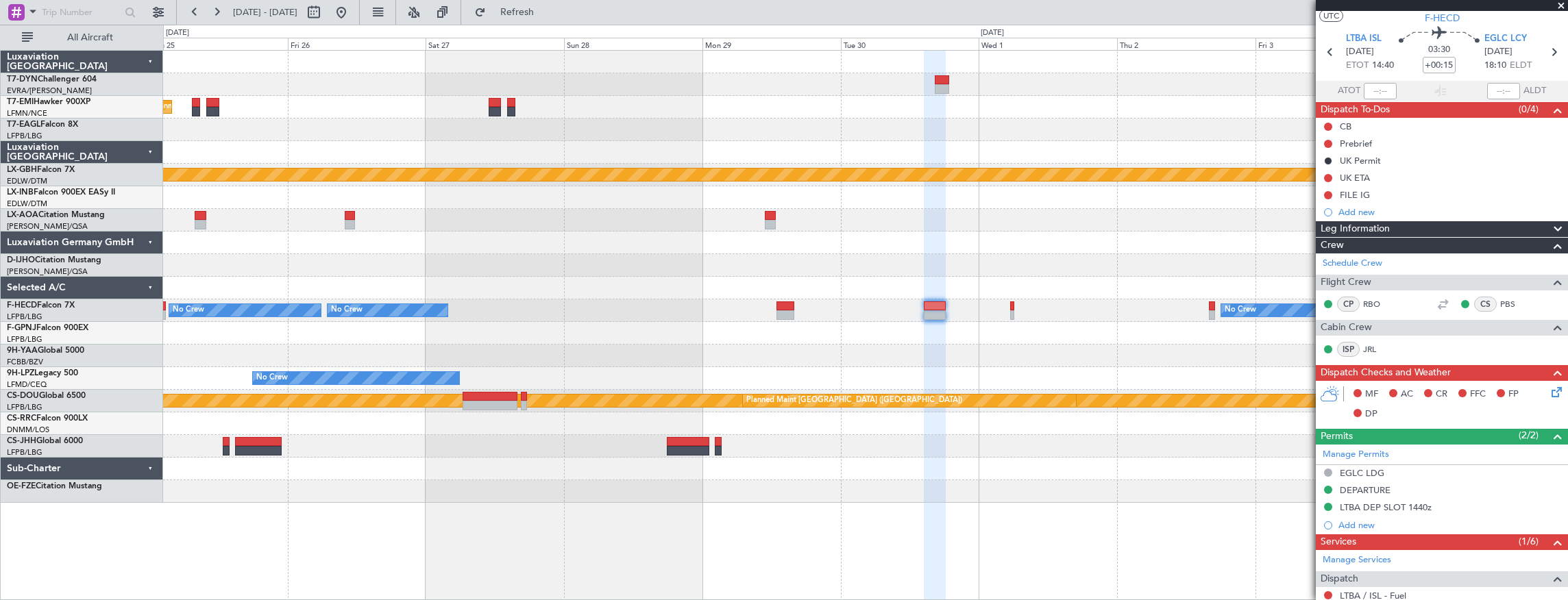
scroll to position [0, 0]
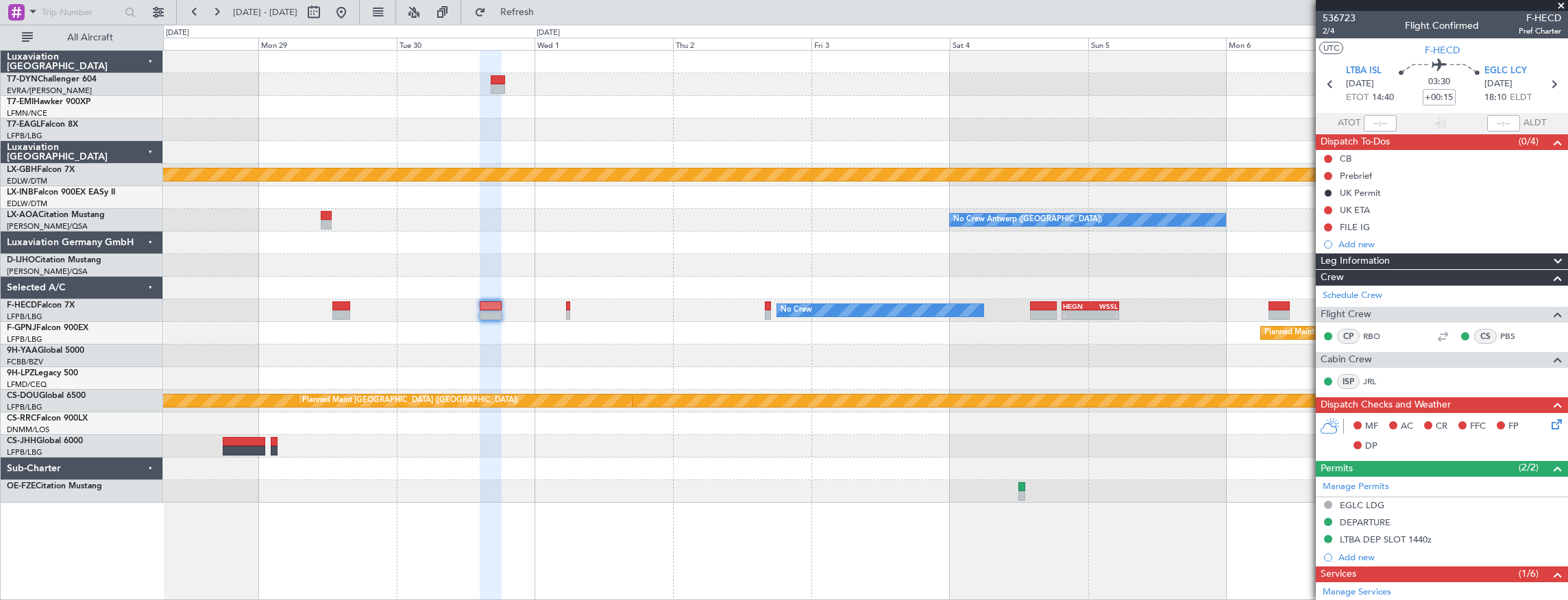
click at [650, 309] on div "Planned Maint Nurnberg No Crew Antwerp (Deurne) No Crew Antwerp (Deurne) No Cre…" at bounding box center [865, 277] width 1405 height 452
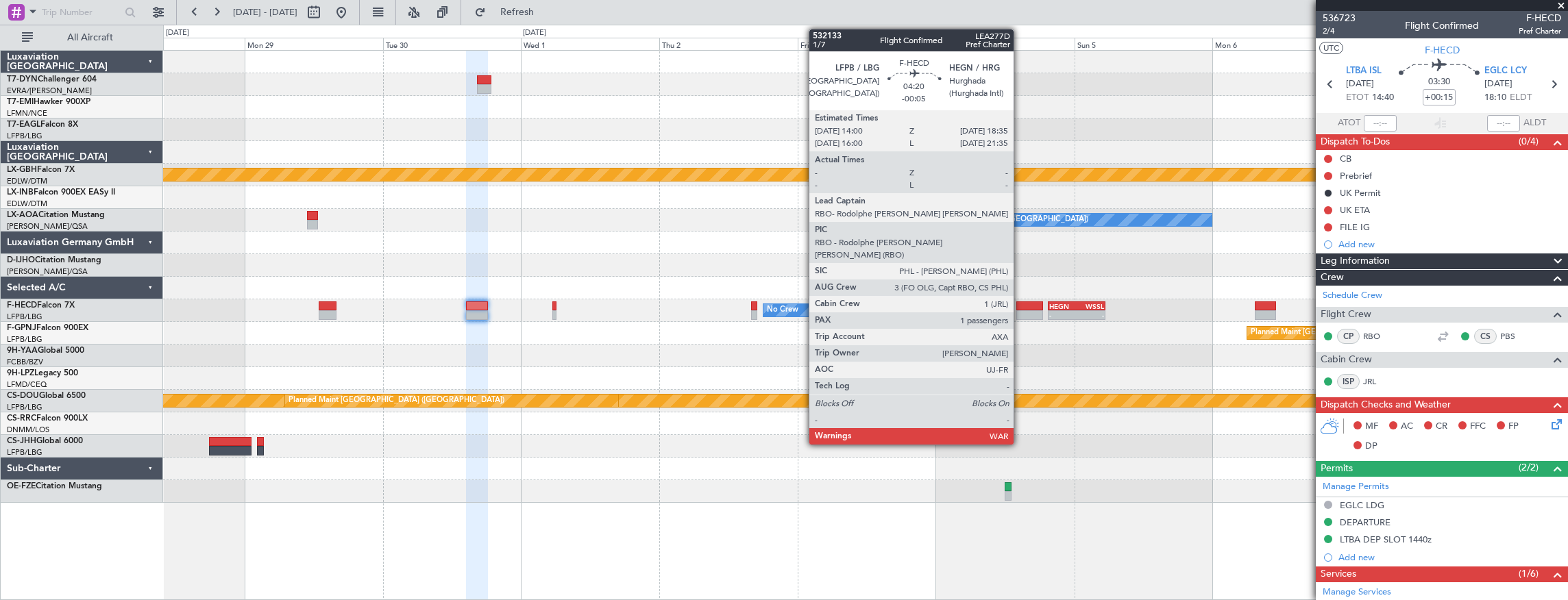
click at [1020, 307] on div at bounding box center [1029, 307] width 27 height 10
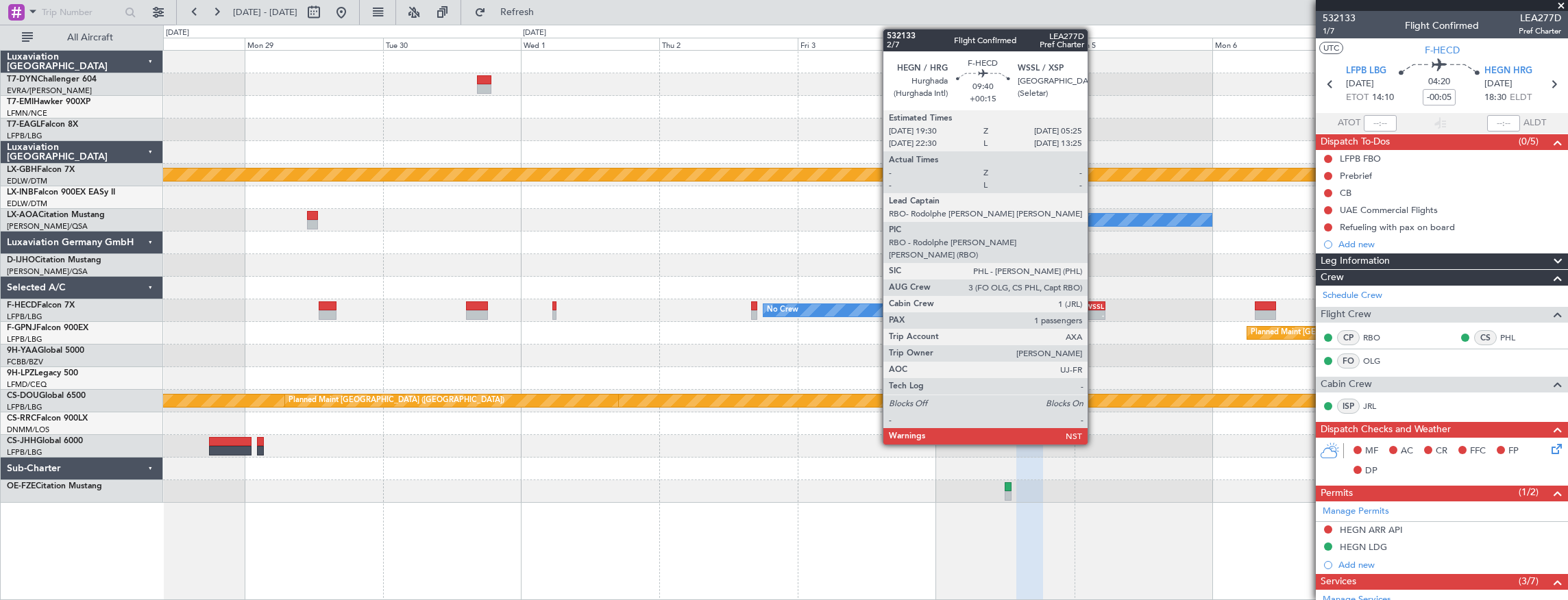
click at [1094, 303] on div "WSSL" at bounding box center [1090, 307] width 28 height 8
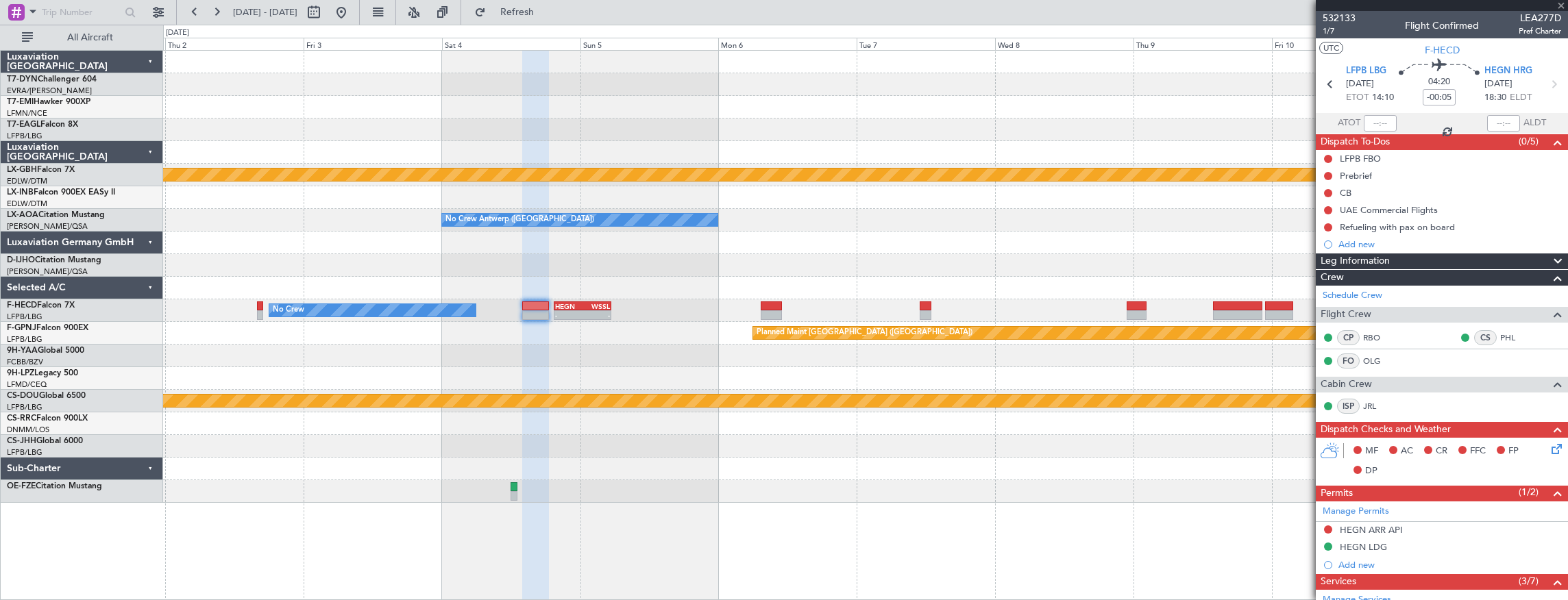
click at [579, 318] on div "No Crew - - HEGN 19:30 Z WSSL 05:25 Z No Crew Planned Maint Paris (Le Bourget)" at bounding box center [865, 311] width 1405 height 23
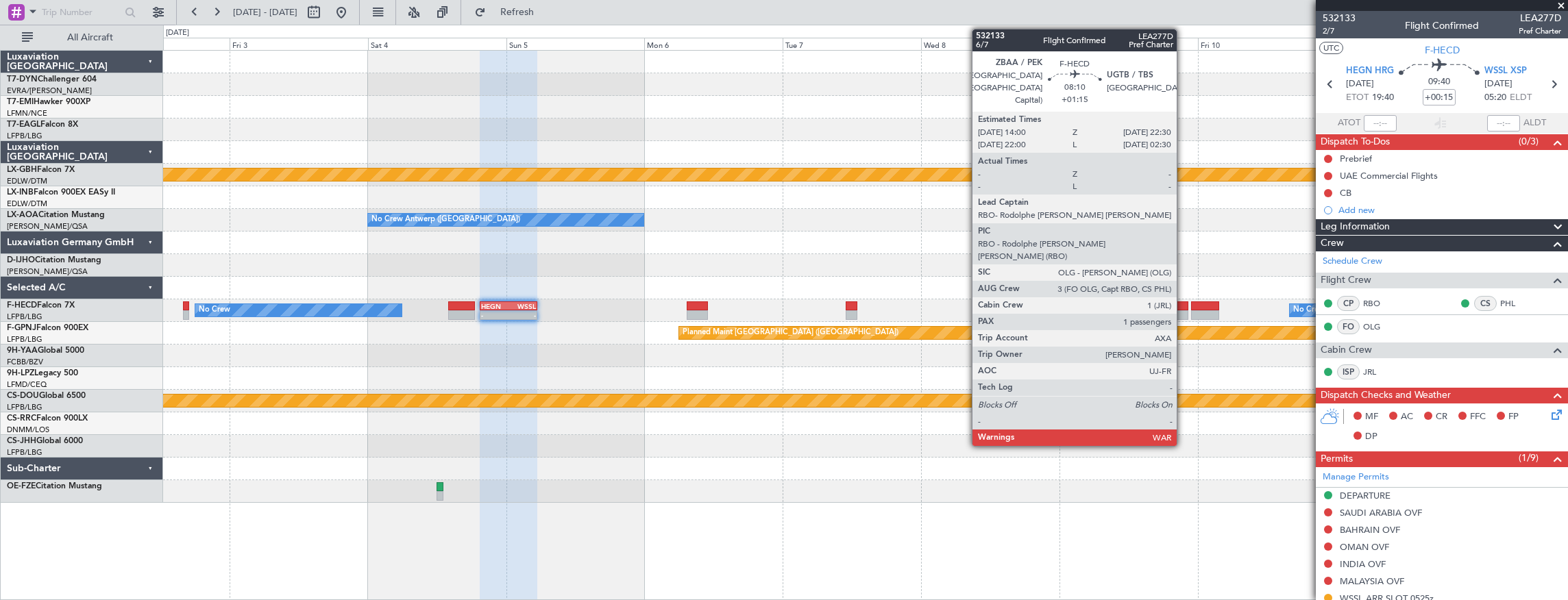
click at [1184, 311] on div at bounding box center [1164, 315] width 50 height 10
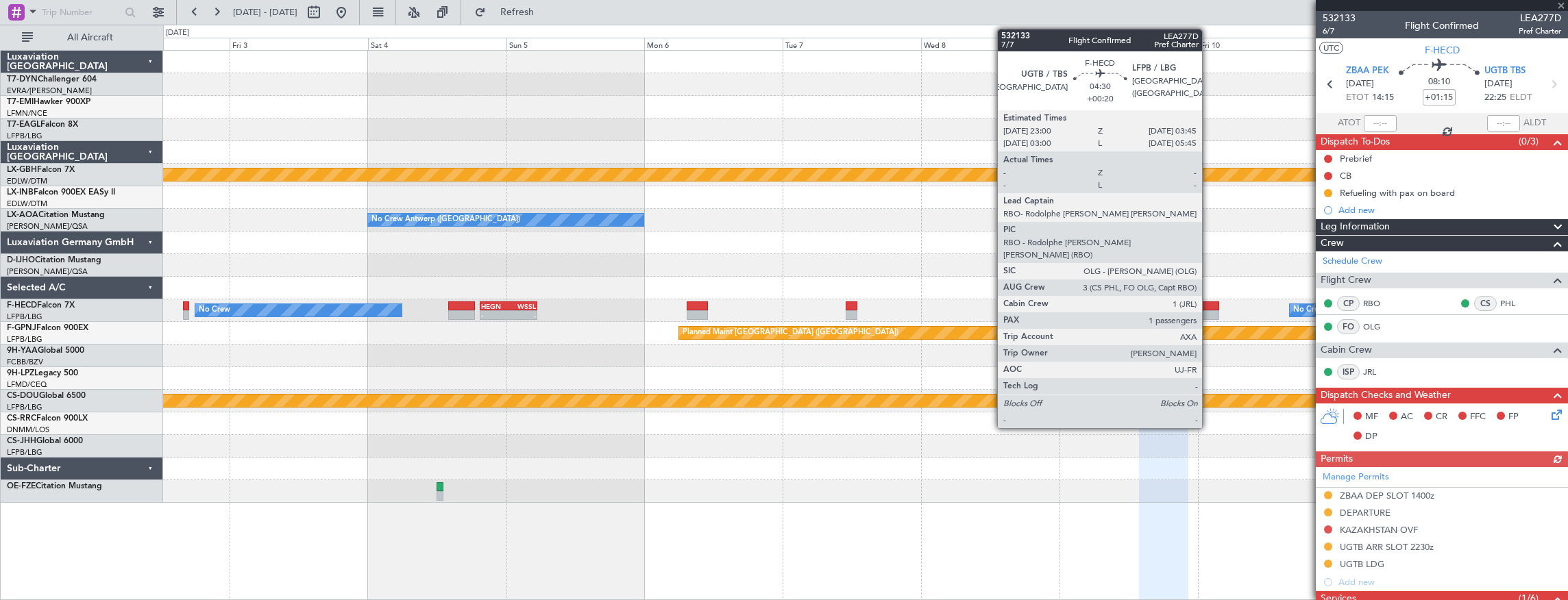
click at [1208, 307] on div at bounding box center [1205, 307] width 28 height 10
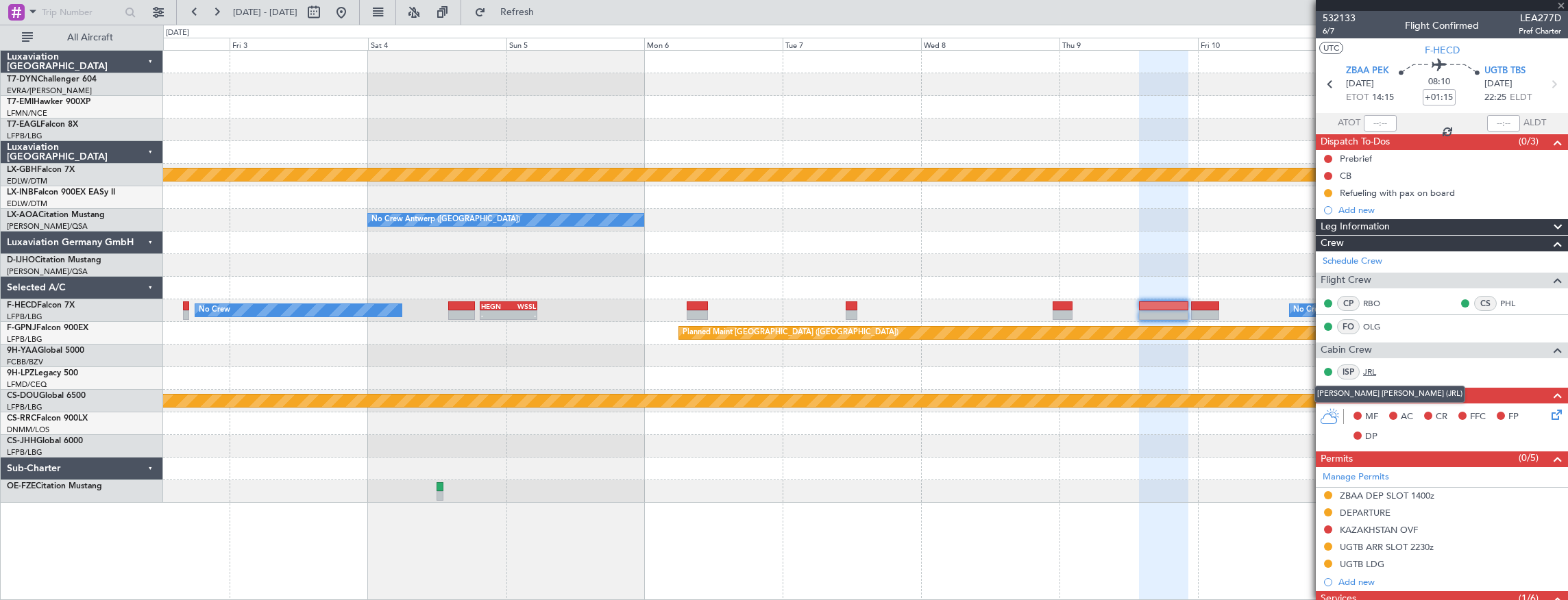
type input "+00:20"
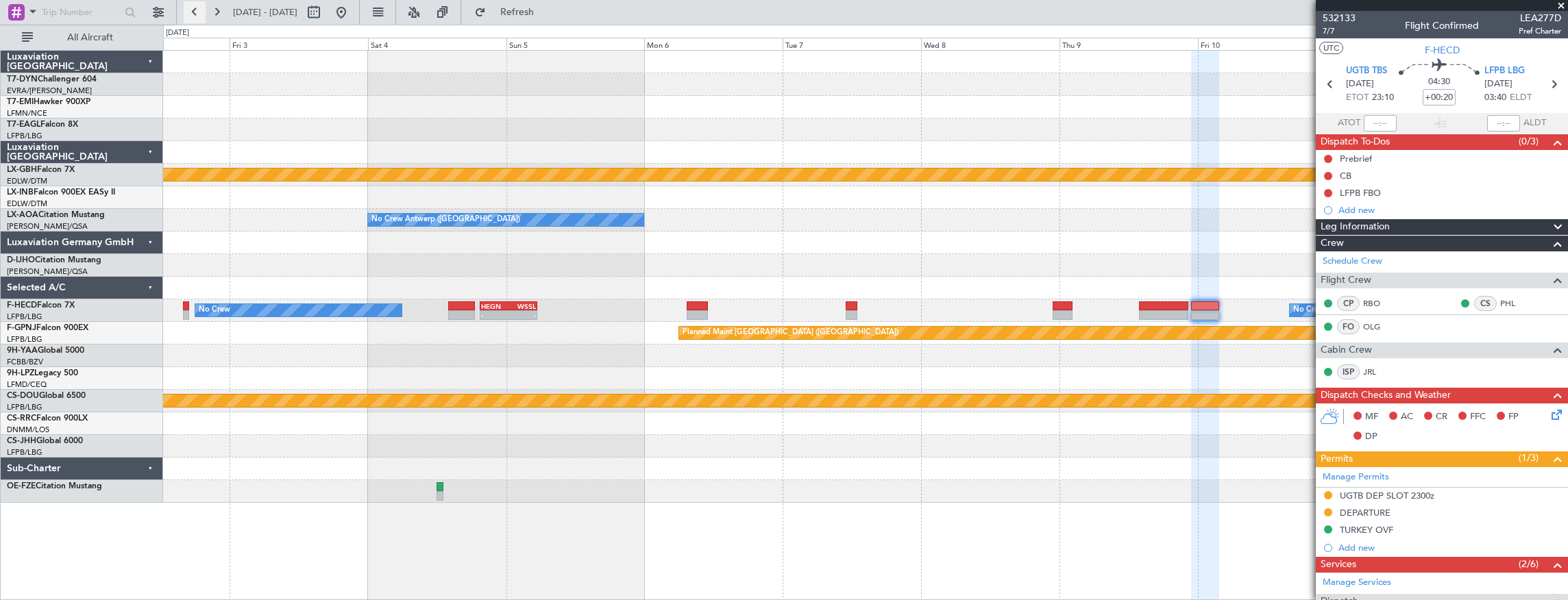
click at [197, 12] on button at bounding box center [195, 12] width 22 height 22
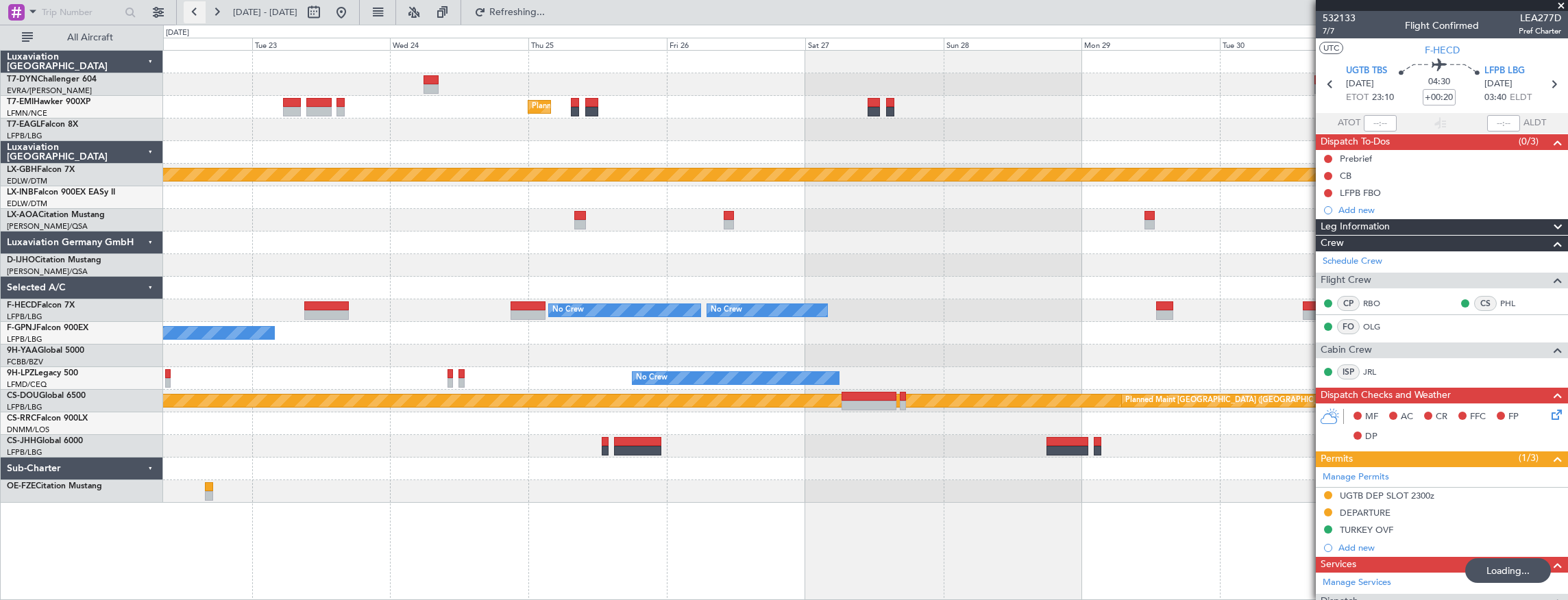
click at [197, 12] on button at bounding box center [195, 12] width 22 height 22
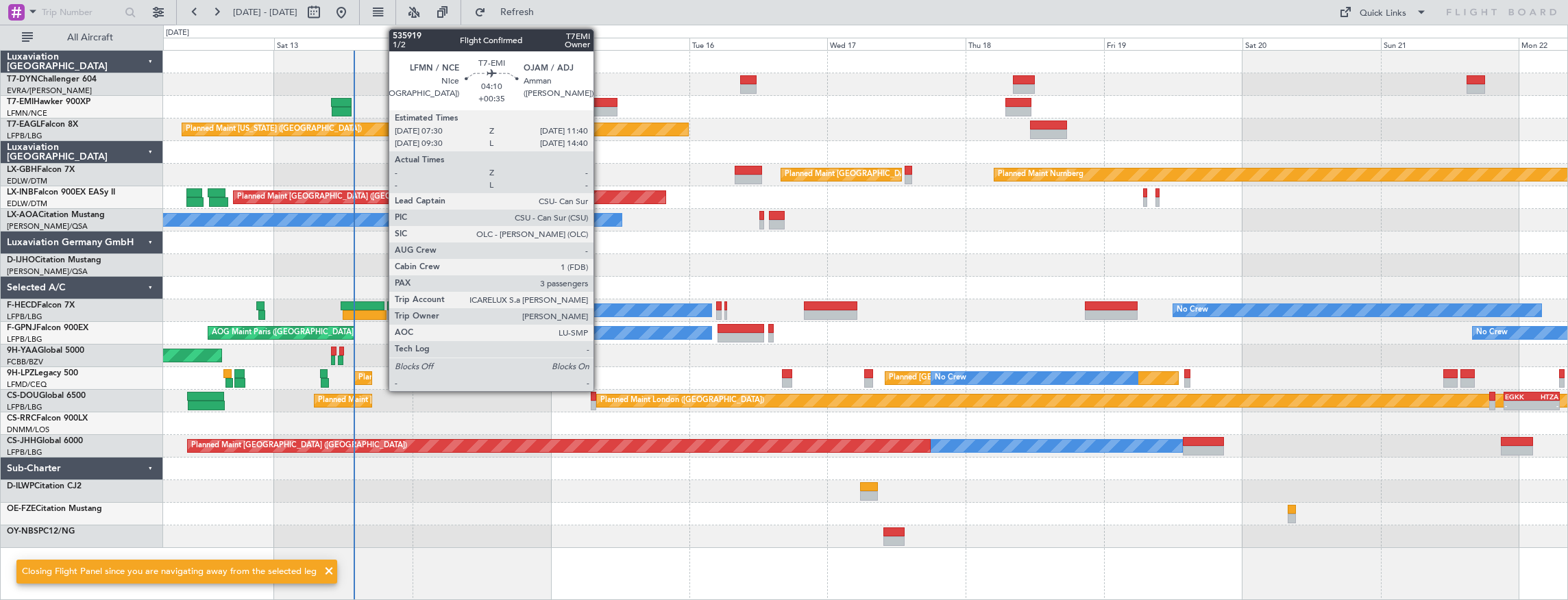
click at [600, 105] on div at bounding box center [606, 103] width 25 height 10
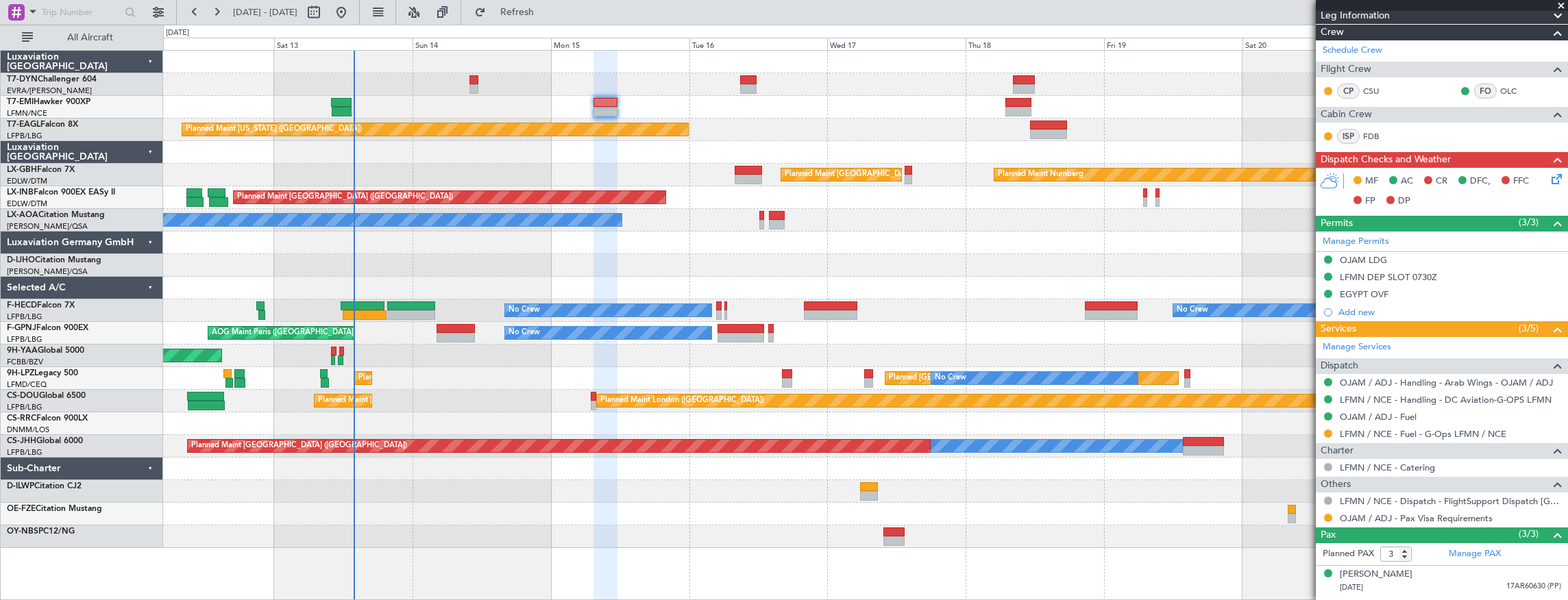
scroll to position [282, 0]
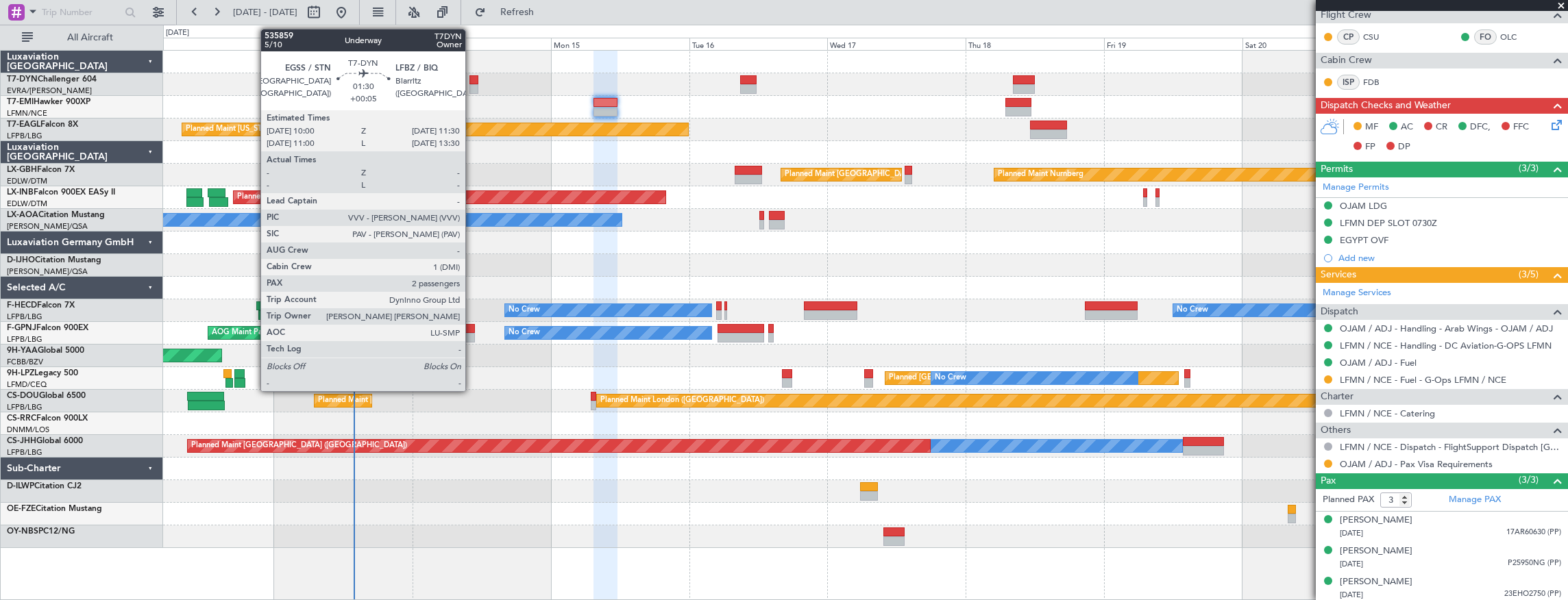
click at [472, 85] on div at bounding box center [473, 89] width 9 height 10
type input "+00:05"
type input "2"
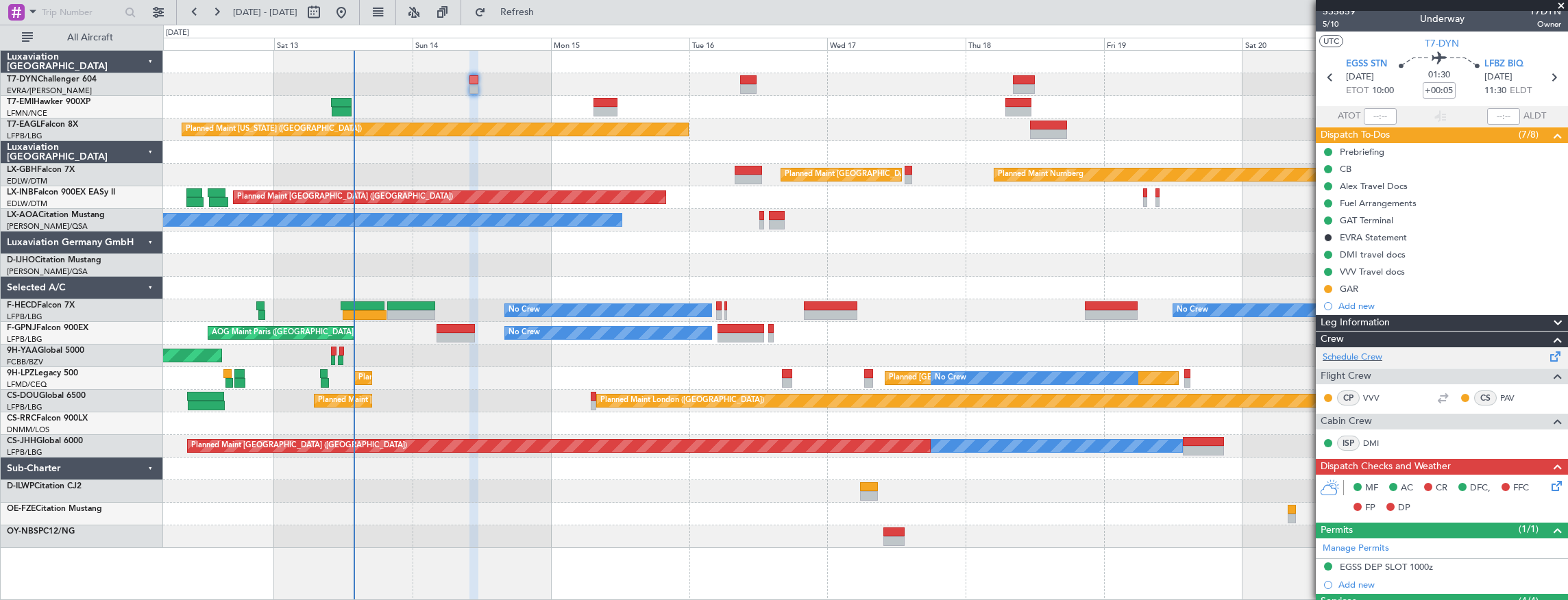
scroll to position [0, 0]
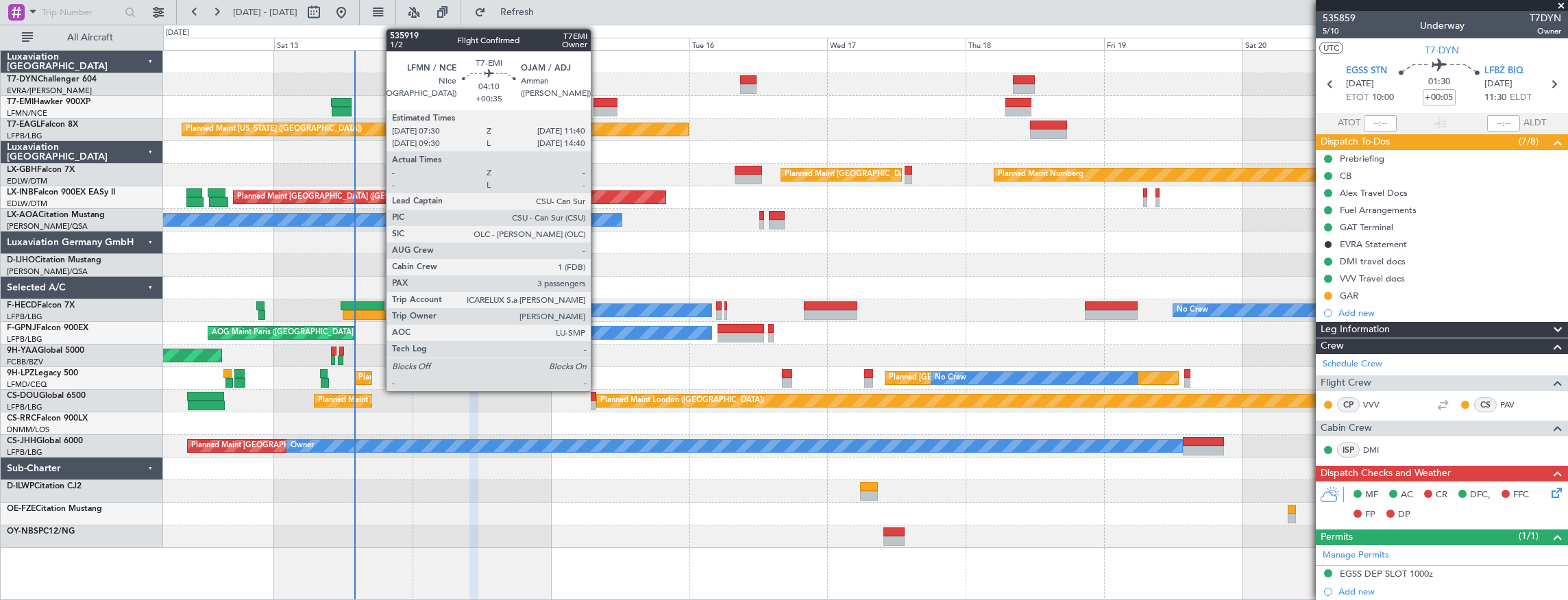
click at [597, 107] on div at bounding box center [606, 112] width 25 height 10
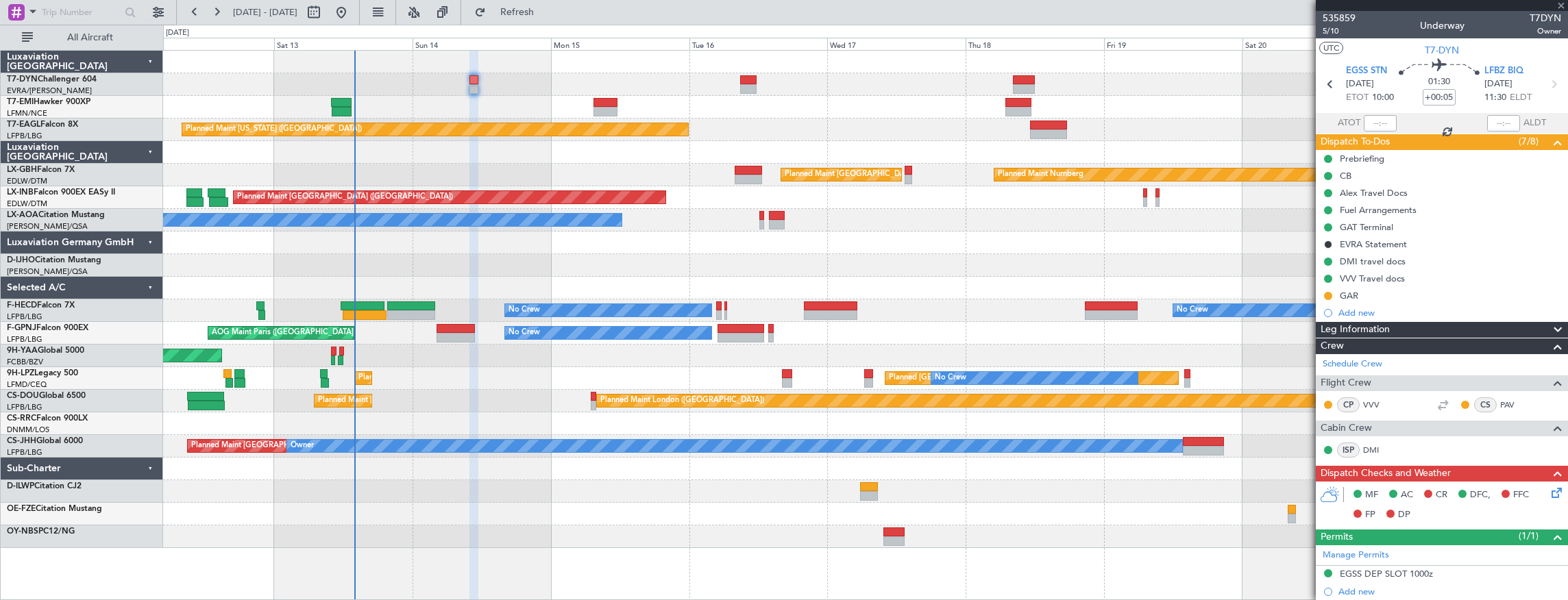
type input "+00:35"
type input "3"
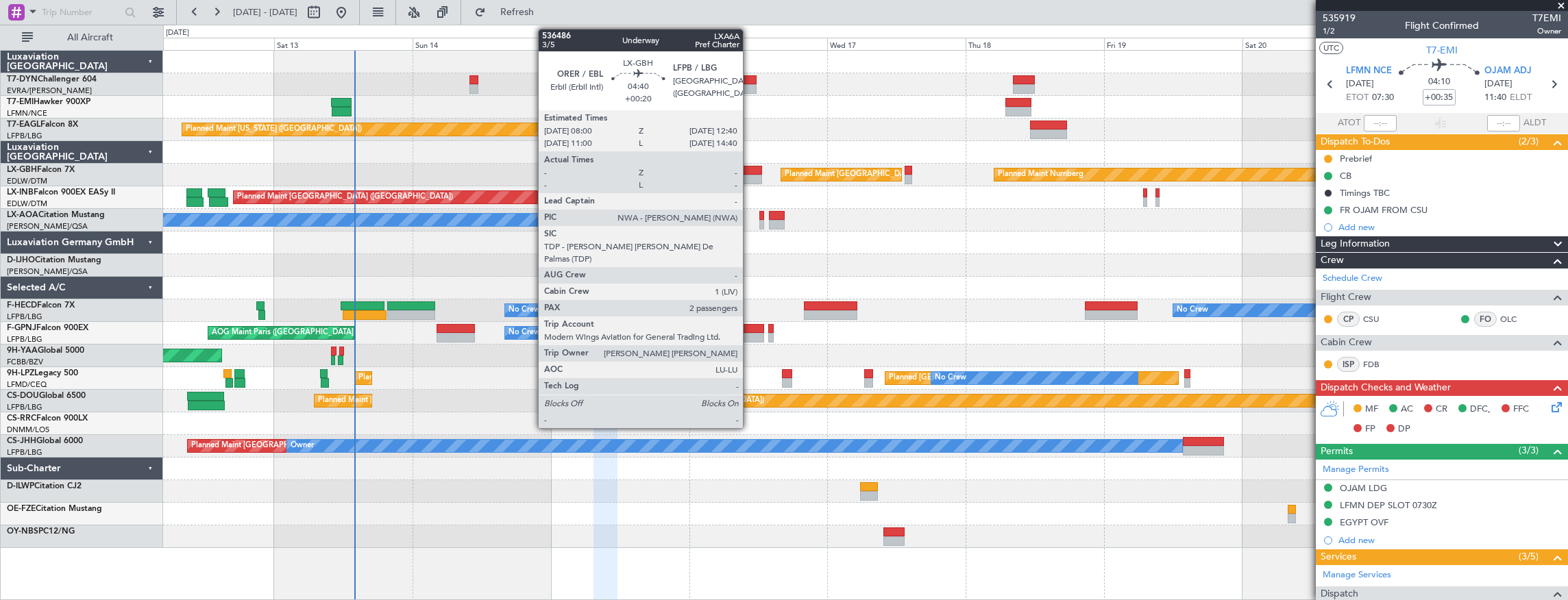
click at [750, 170] on div at bounding box center [748, 171] width 28 height 10
type input "+00:20"
type input "2"
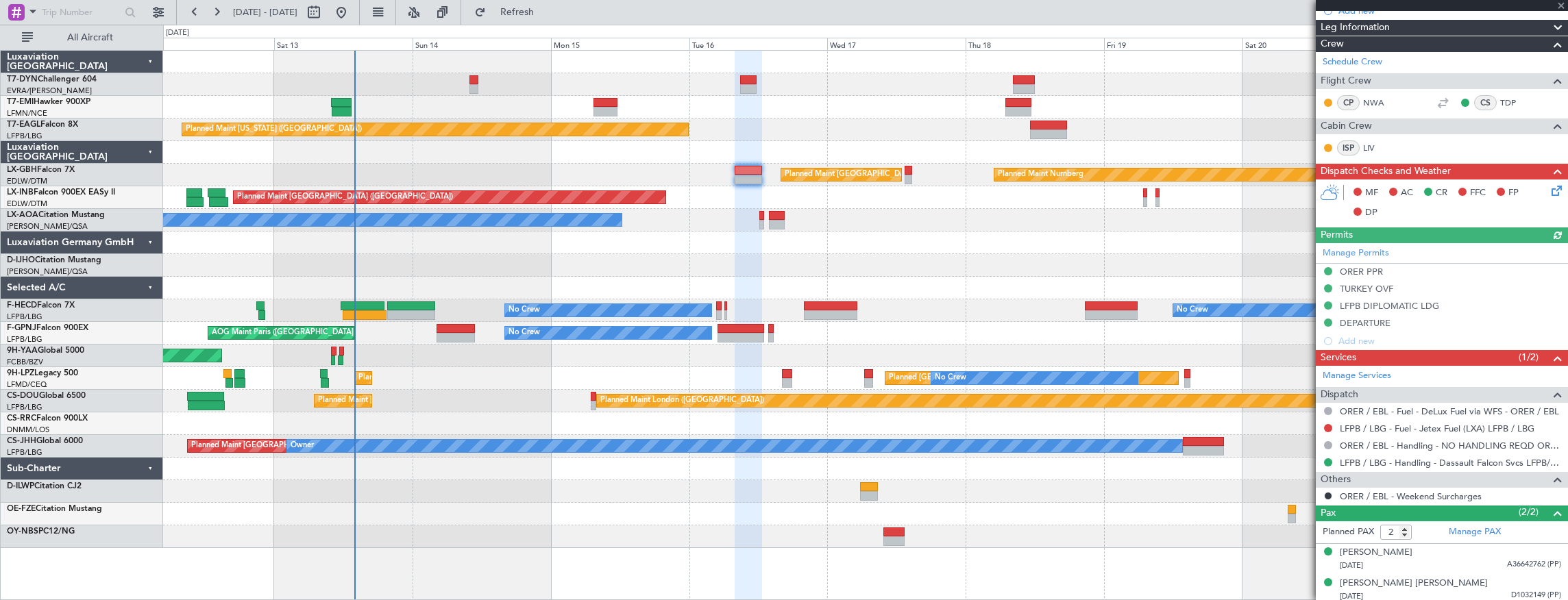
scroll to position [287, 0]
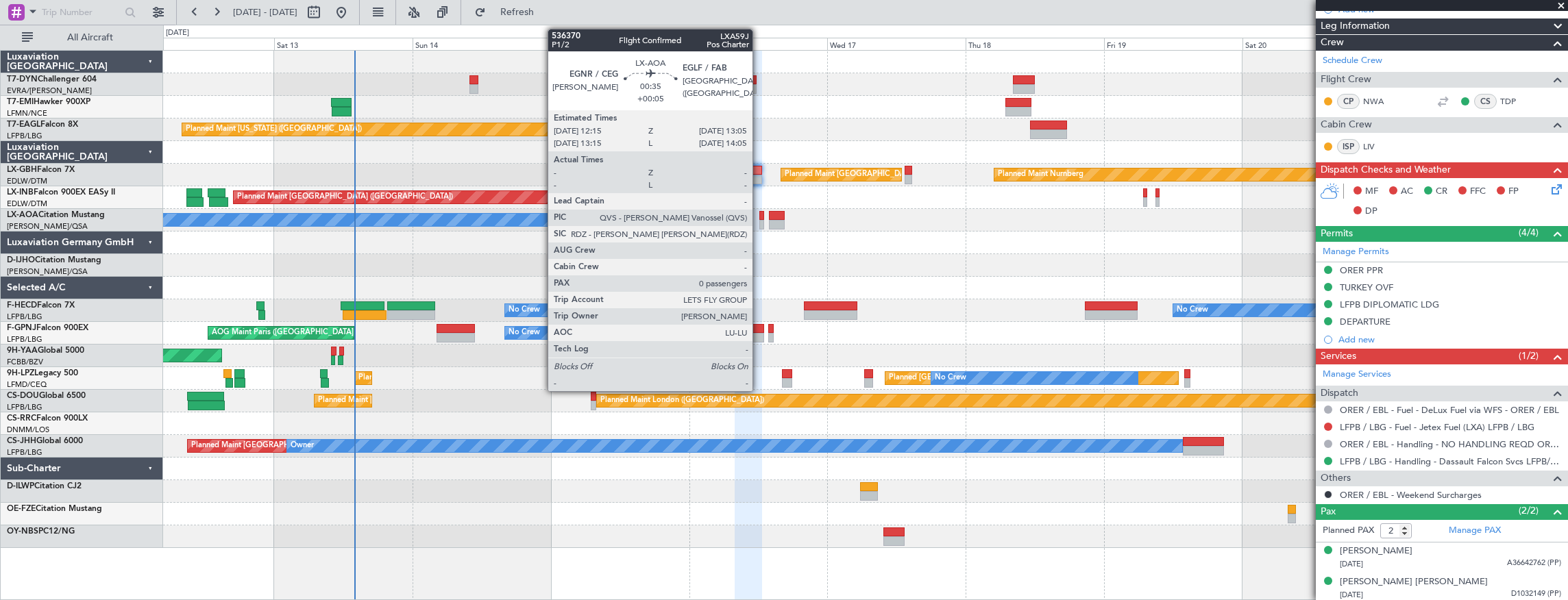
click at [759, 220] on div at bounding box center [762, 225] width 6 height 10
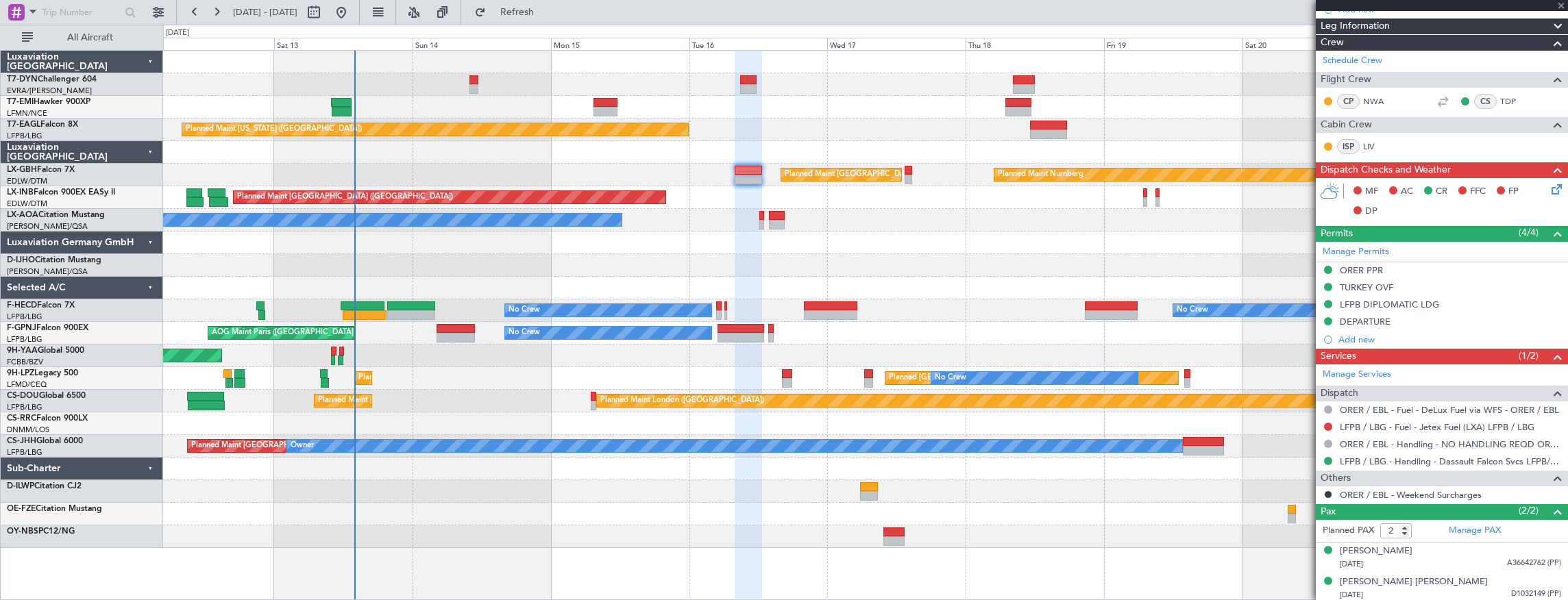
type input "+00:05"
type input "0"
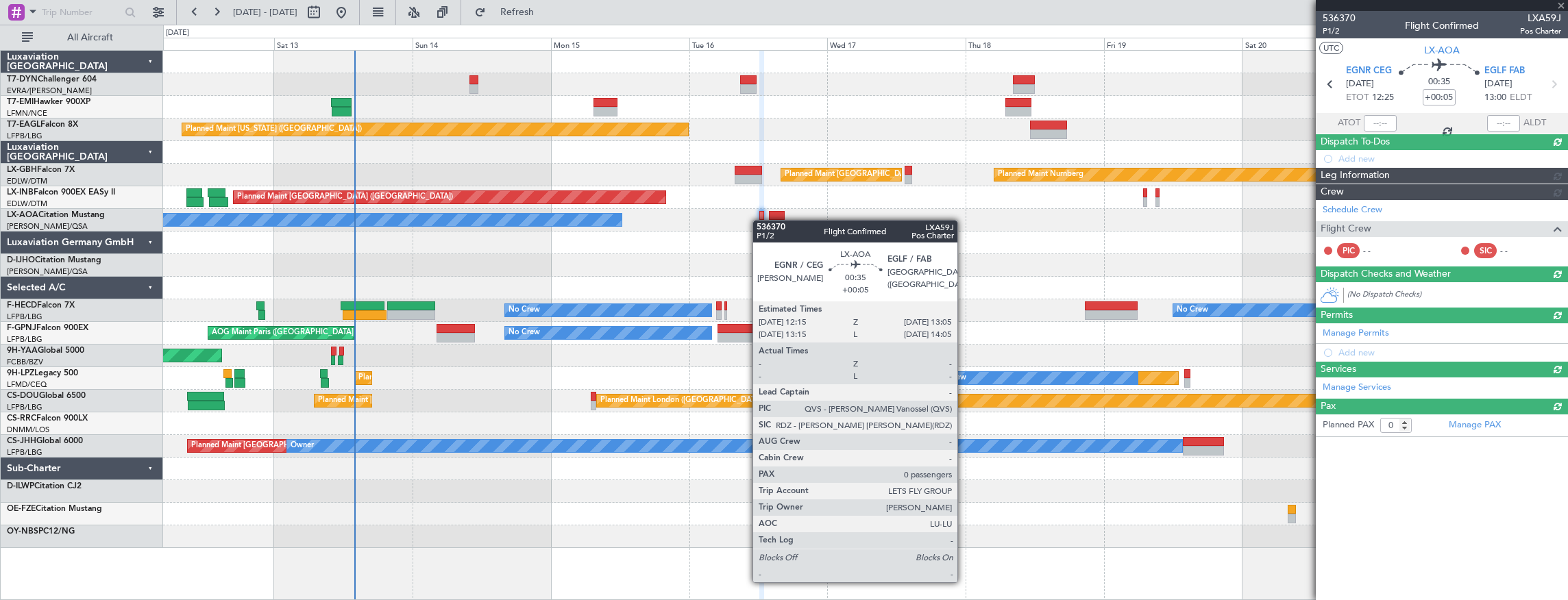
scroll to position [0, 0]
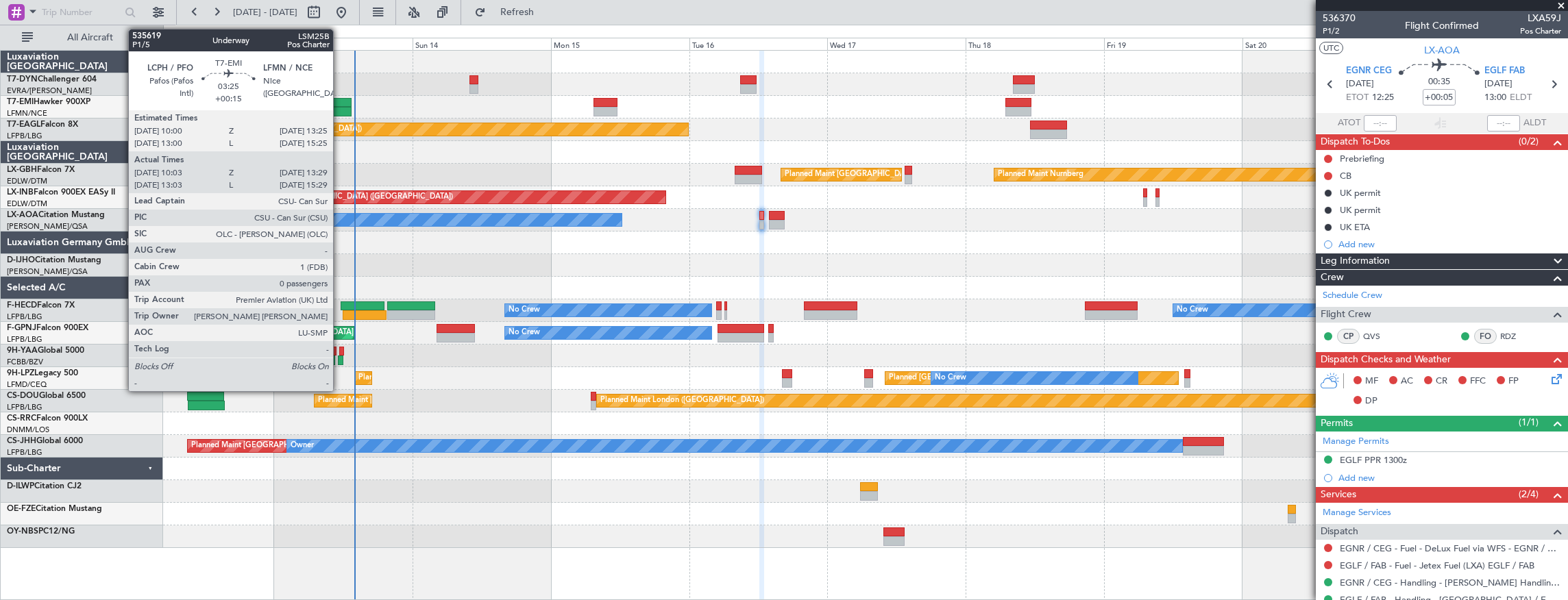
click at [340, 98] on div at bounding box center [340, 103] width 20 height 10
type input "+00:15"
type input "10:03"
type input "13:29"
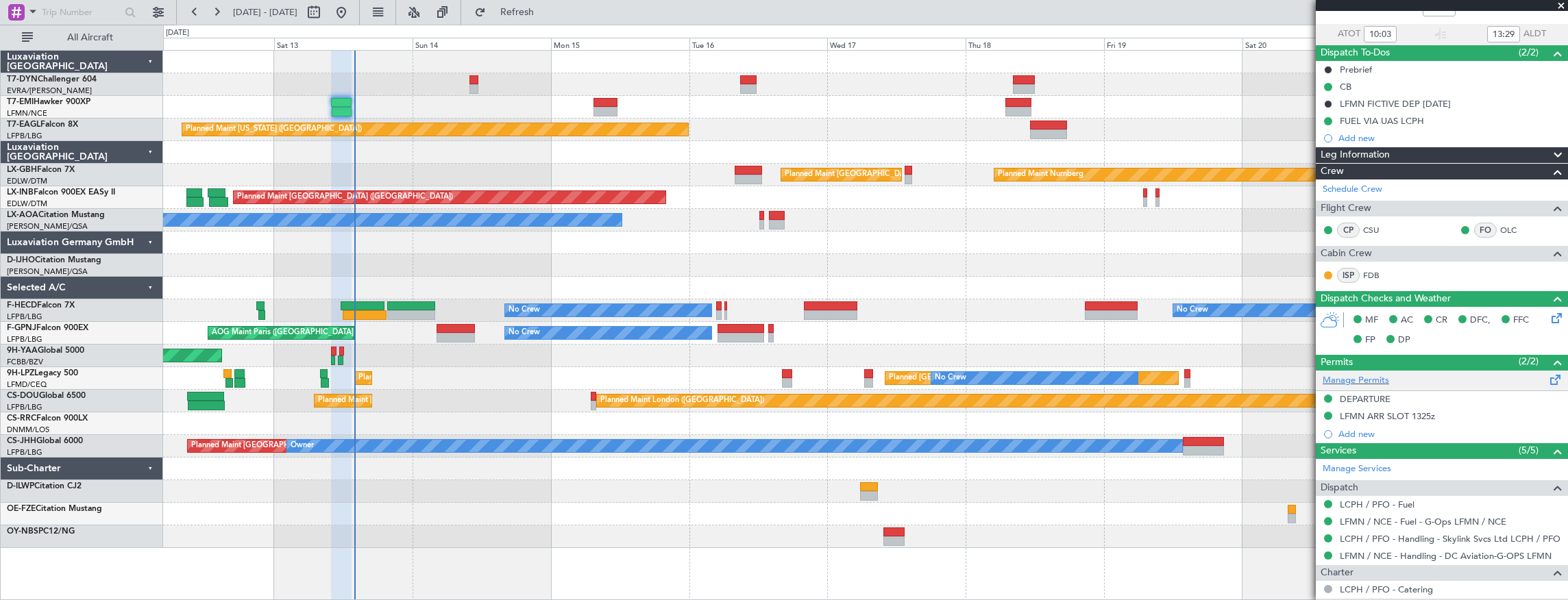
scroll to position [36, 0]
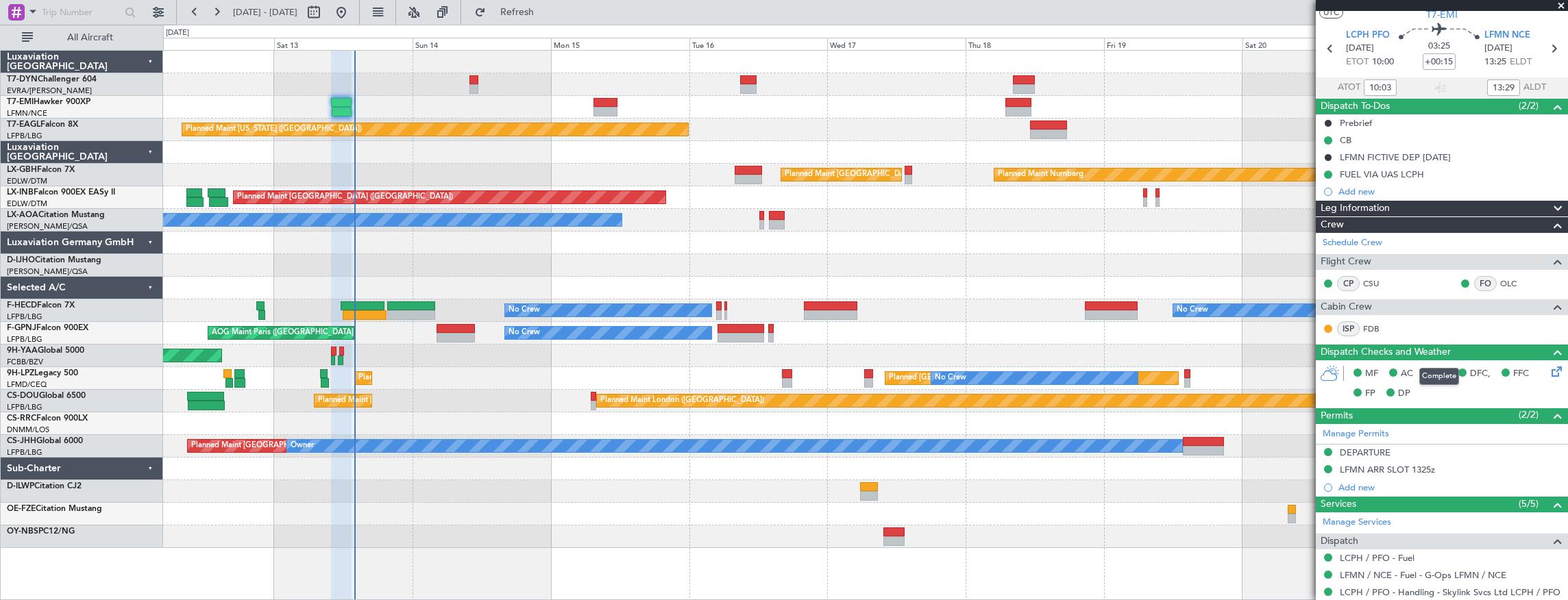
click at [1427, 344] on span "Dispatch Checks and Weather" at bounding box center [1385, 352] width 130 height 16
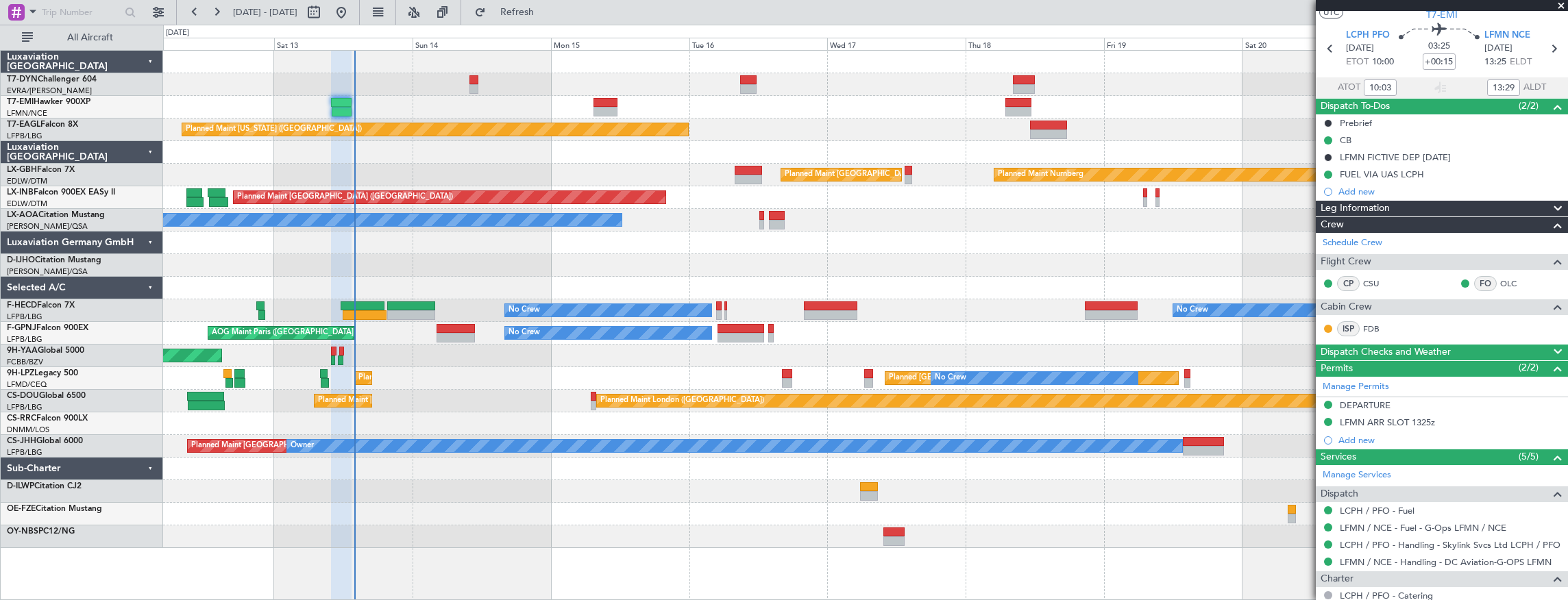
click at [1427, 344] on span "Dispatch Checks and Weather" at bounding box center [1385, 352] width 130 height 16
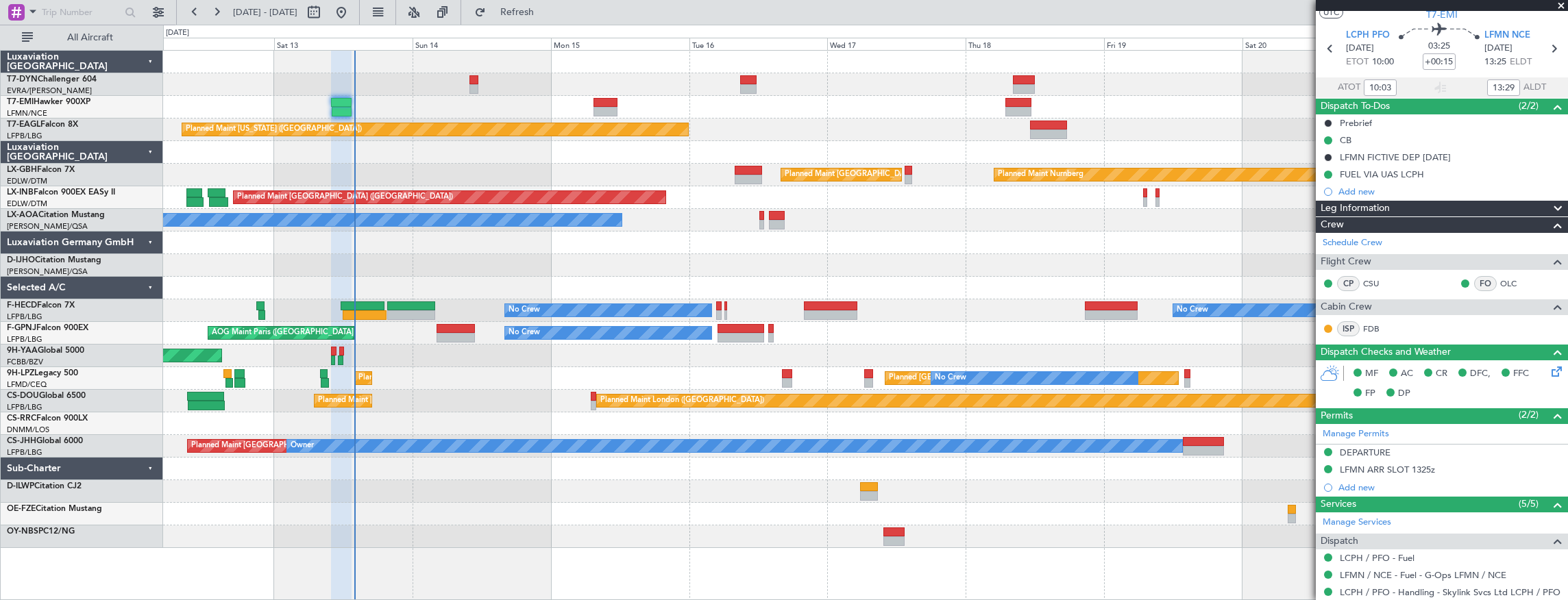
scroll to position [173, 0]
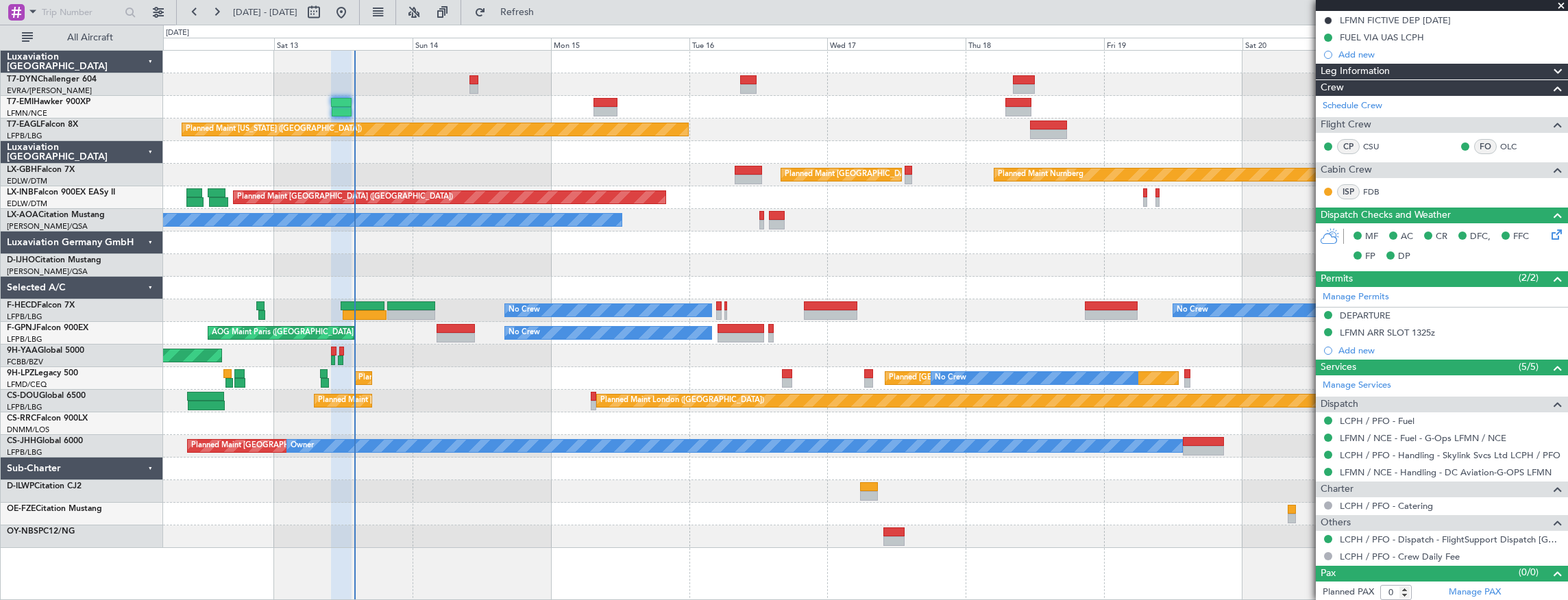
click at [1550, 238] on icon at bounding box center [1554, 232] width 11 height 11
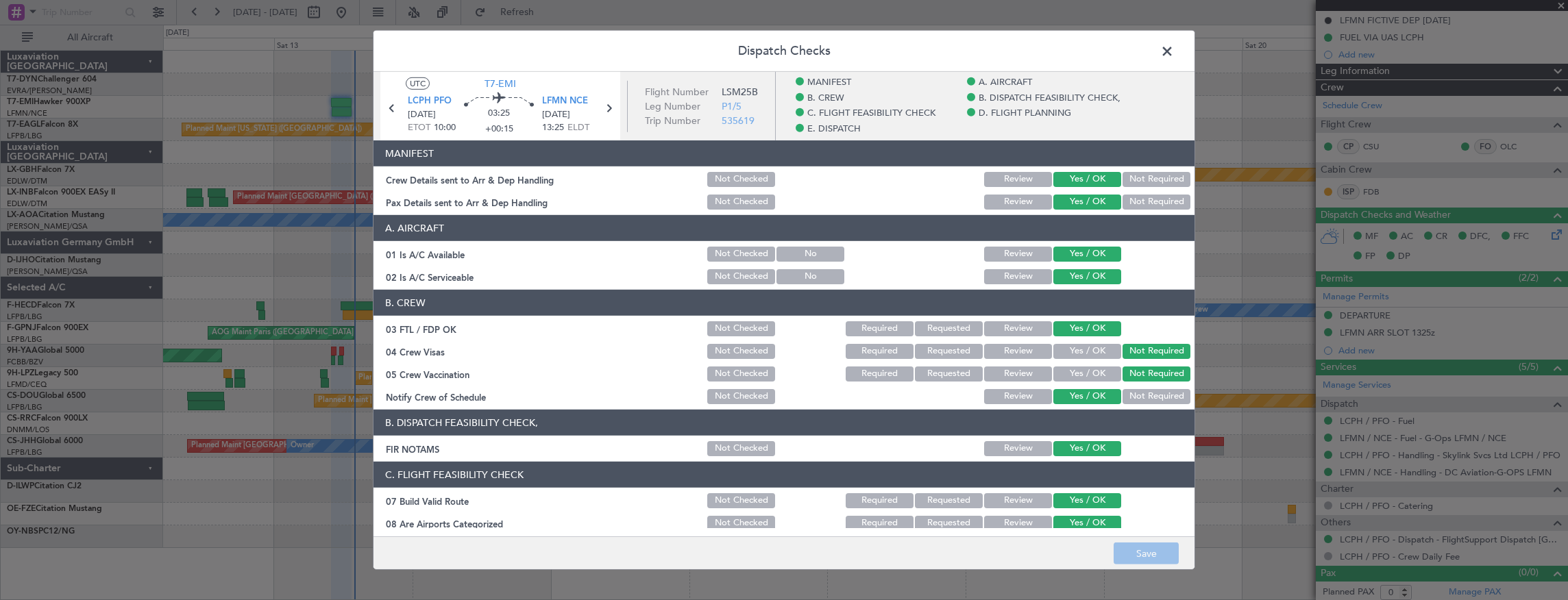
click at [1174, 53] on span at bounding box center [1174, 55] width 0 height 28
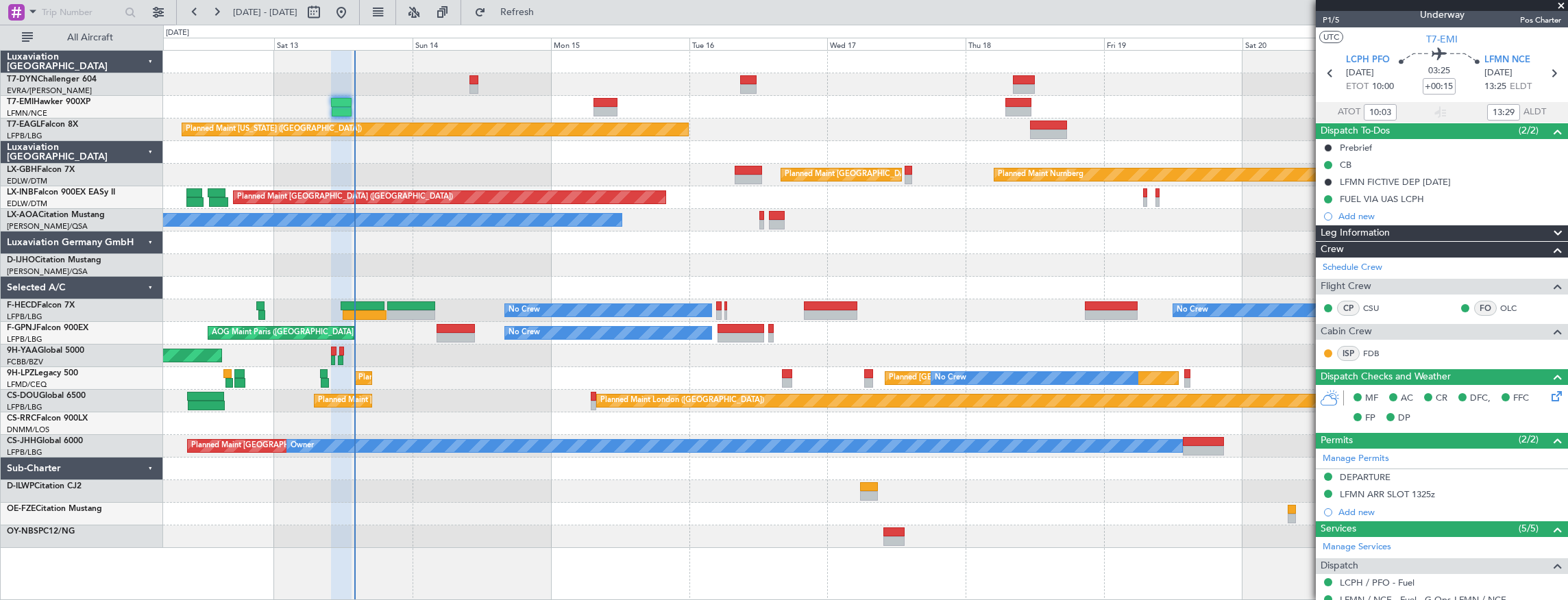
scroll to position [0, 0]
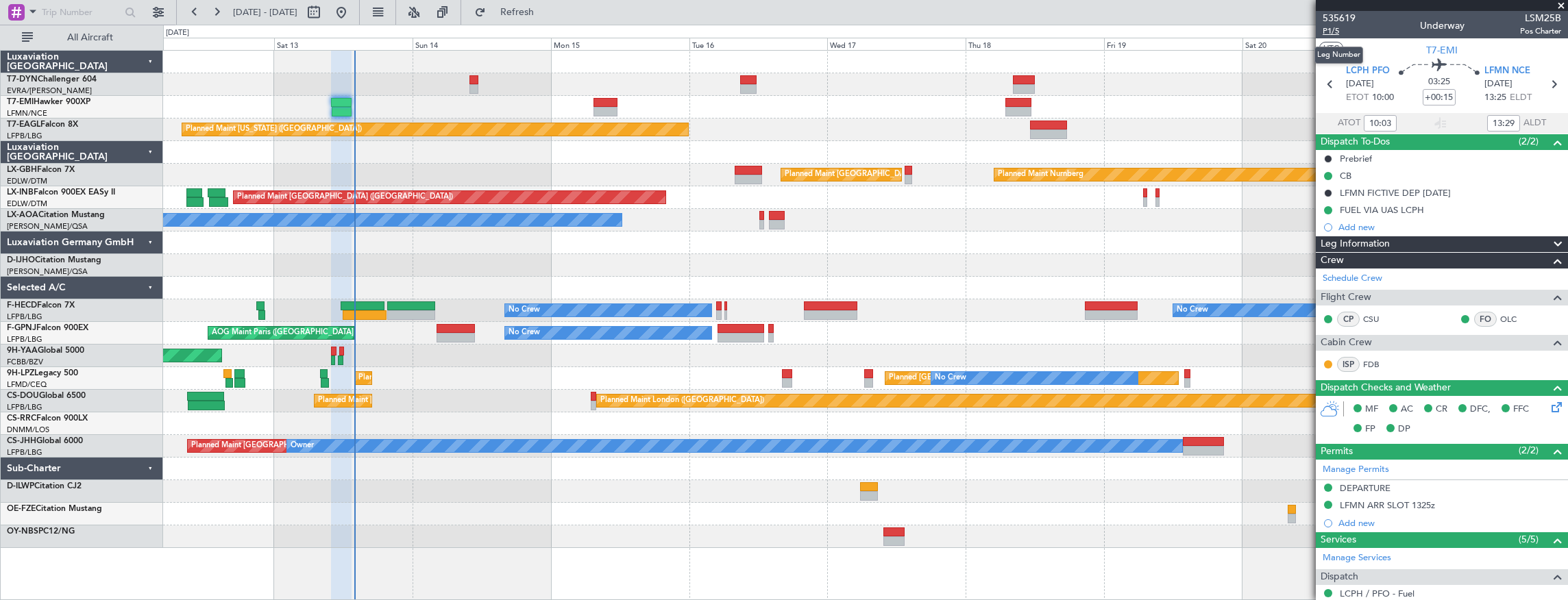
click at [1328, 33] on span "P1/5" at bounding box center [1339, 31] width 33 height 12
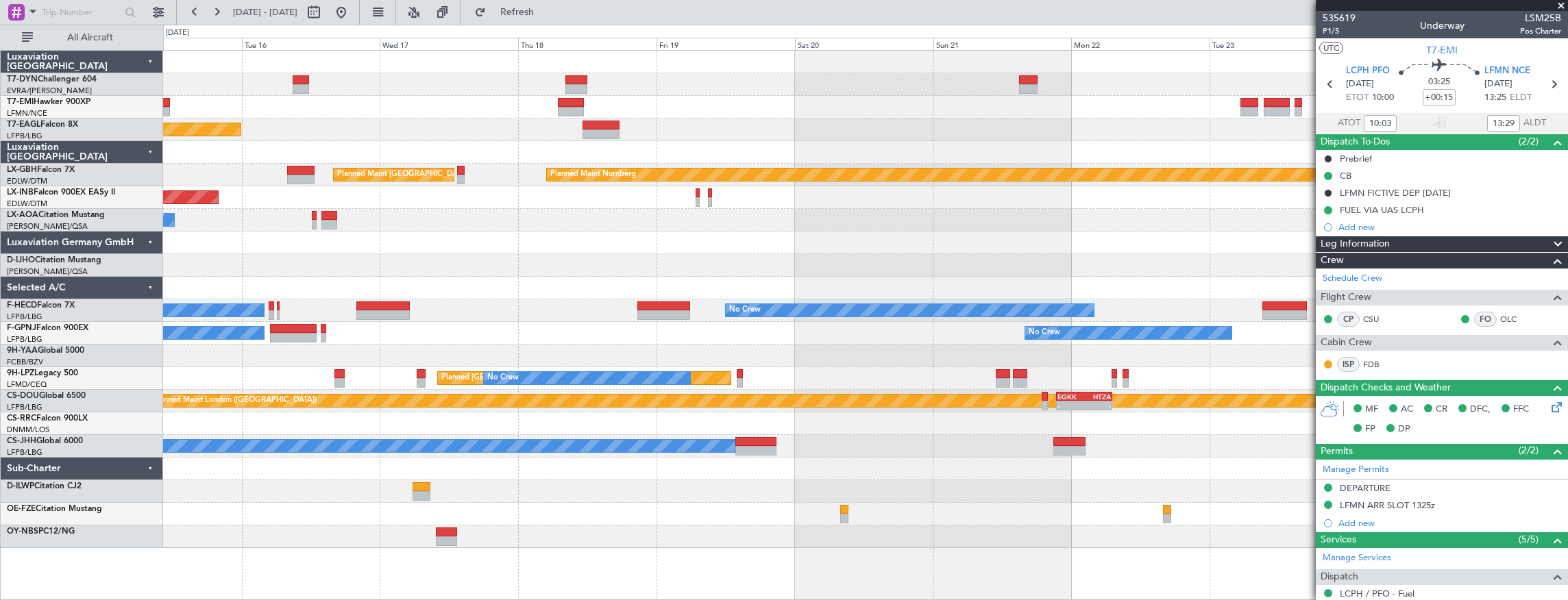
click at [145, 462] on div "Planned Maint Zurich Planned Maint New York (Teterboro) Planned Maint Nurnberg …" at bounding box center [784, 312] width 1568 height 575
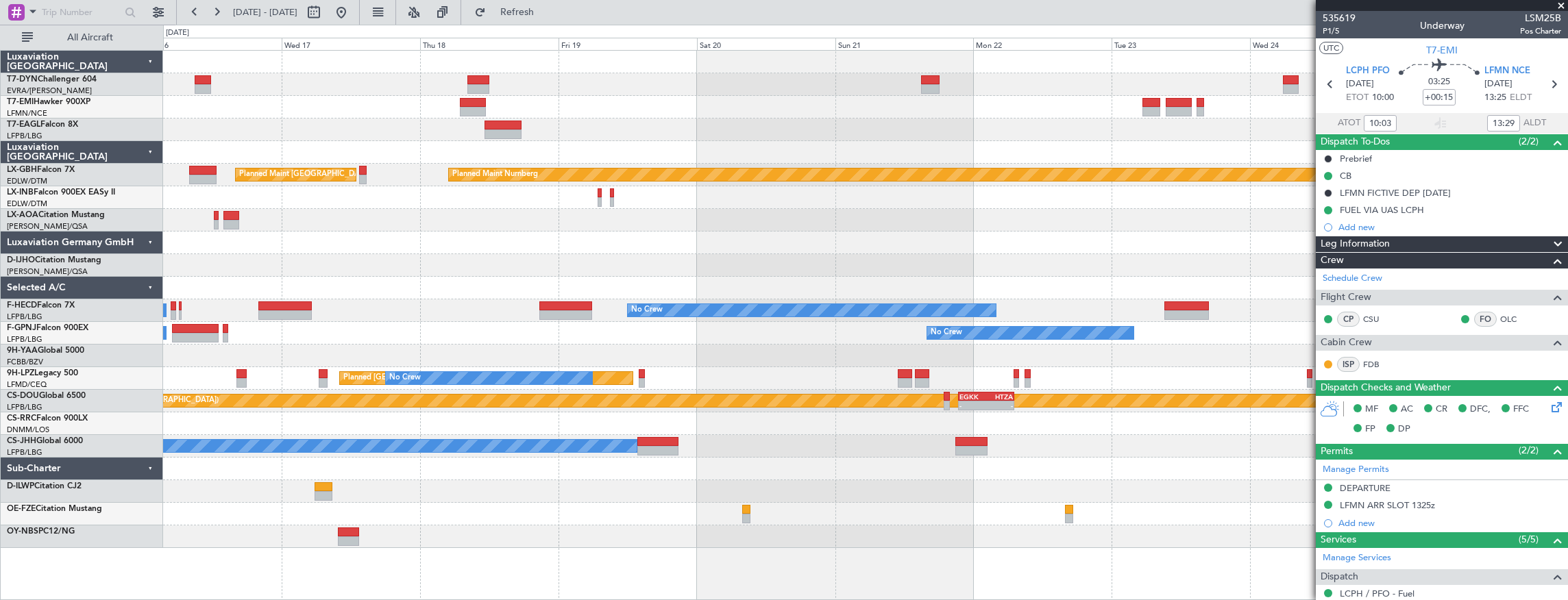
click at [428, 467] on div "Planned Maint Zurich Planned Maint New York (Teterboro) Planned Maint Nurnberg …" at bounding box center [865, 300] width 1405 height 497
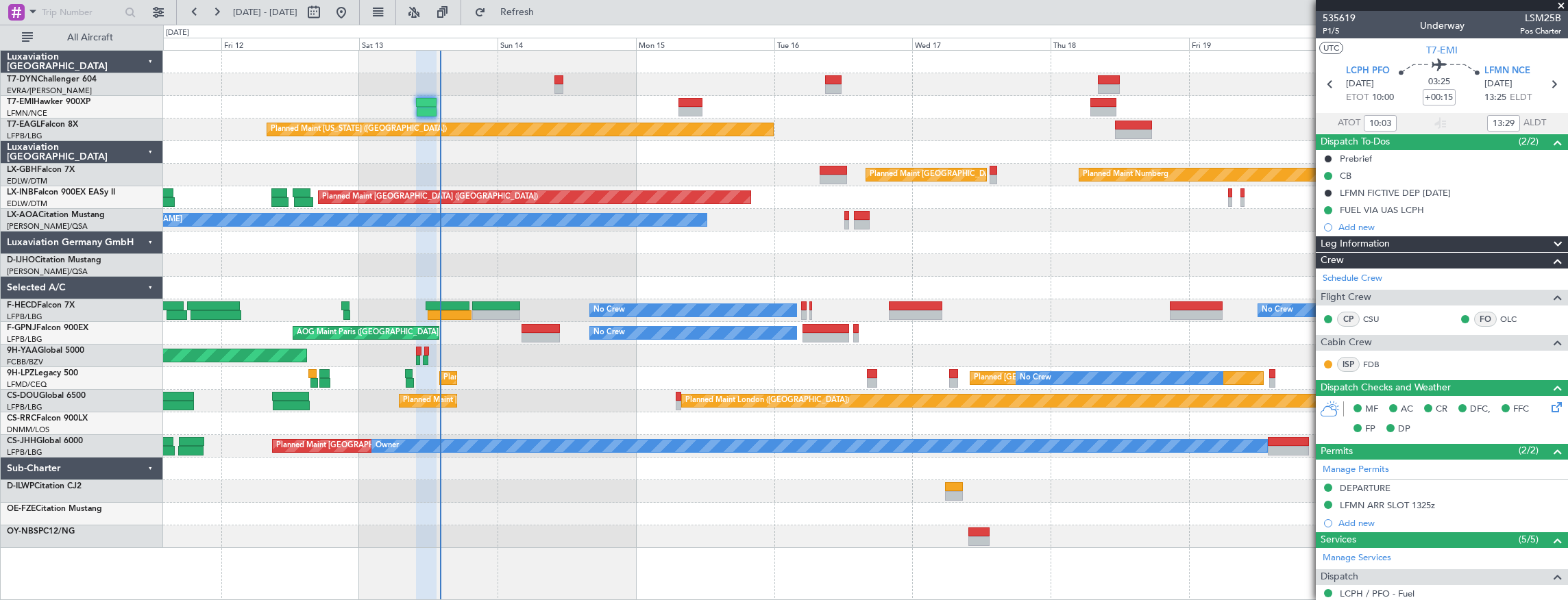
click at [1062, 526] on div "Planned Maint Zurich Planned Maint New York (Teterboro) Planned Maint Nurnberg …" at bounding box center [865, 300] width 1405 height 497
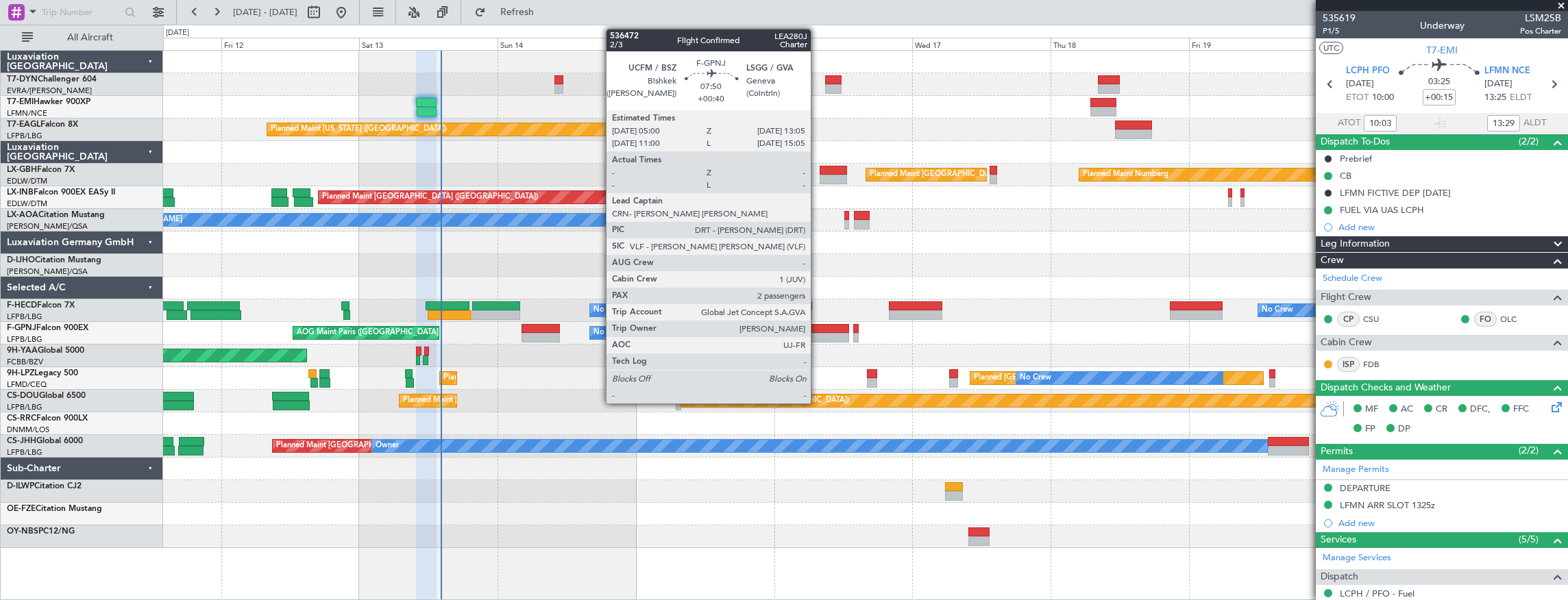
click at [817, 330] on div at bounding box center [826, 329] width 47 height 10
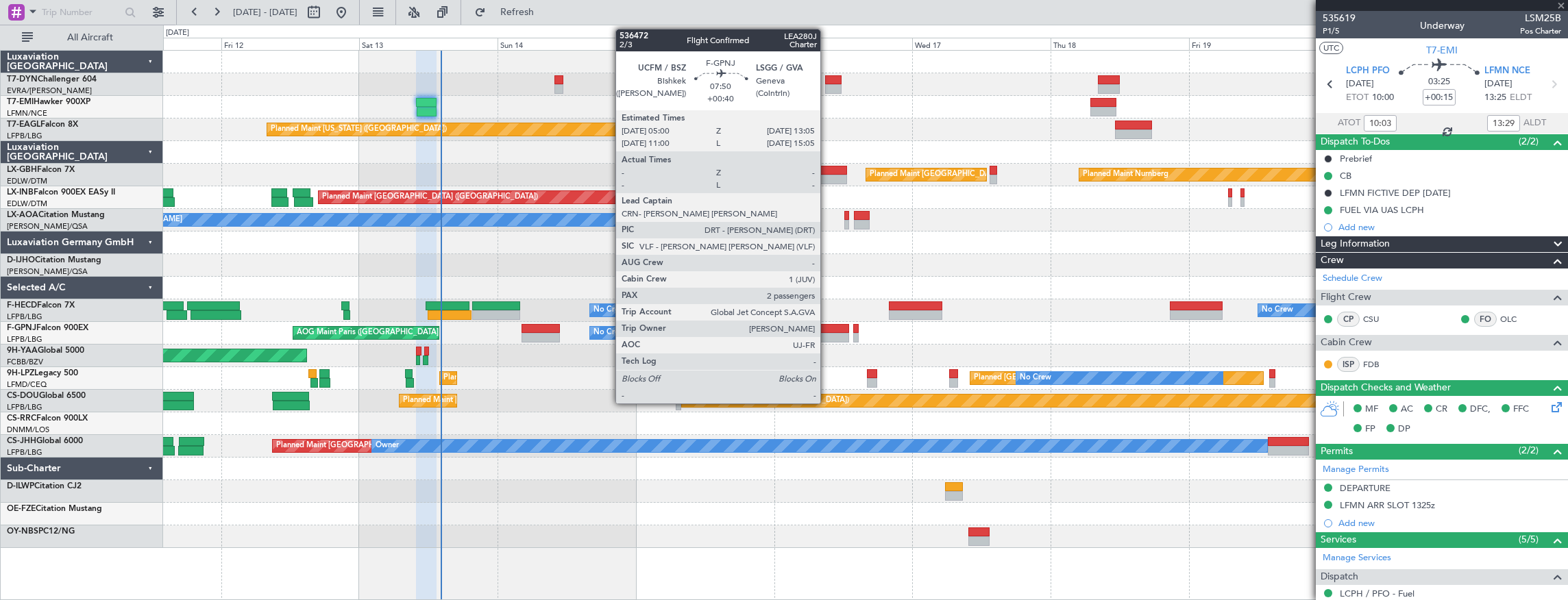
type input "+00:40"
type input "2"
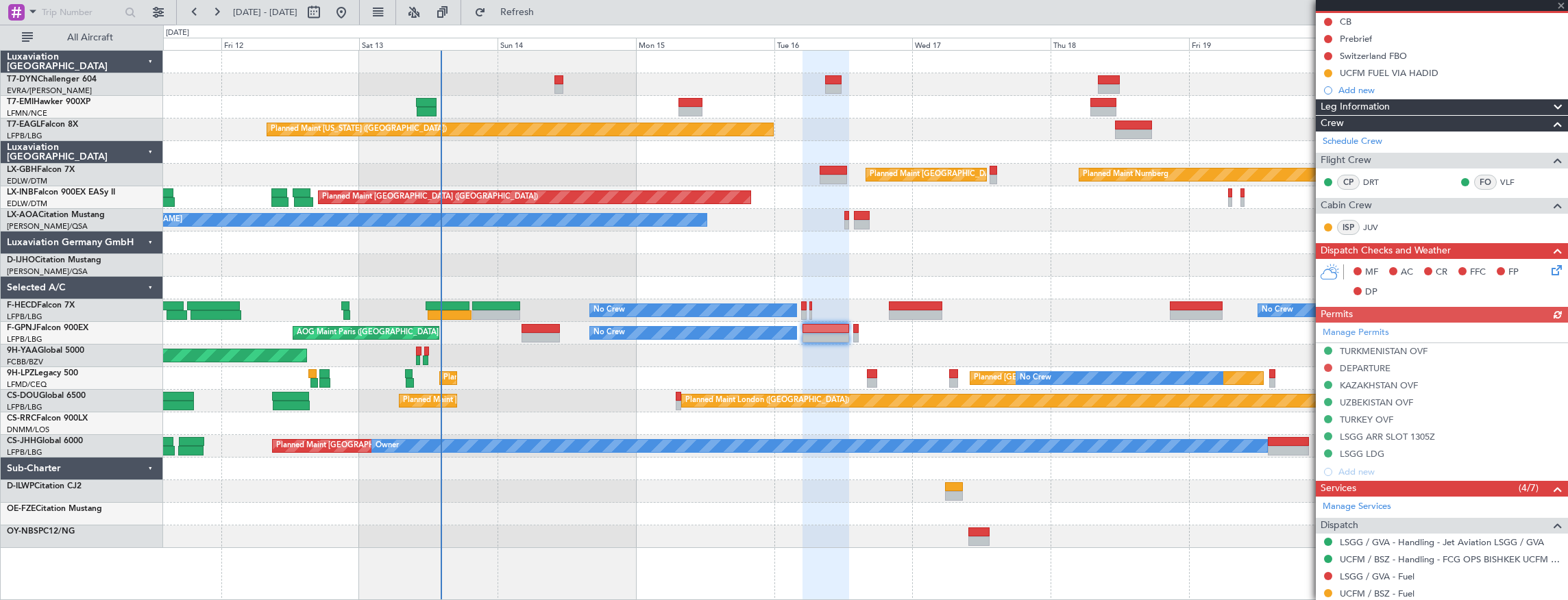
scroll to position [319, 0]
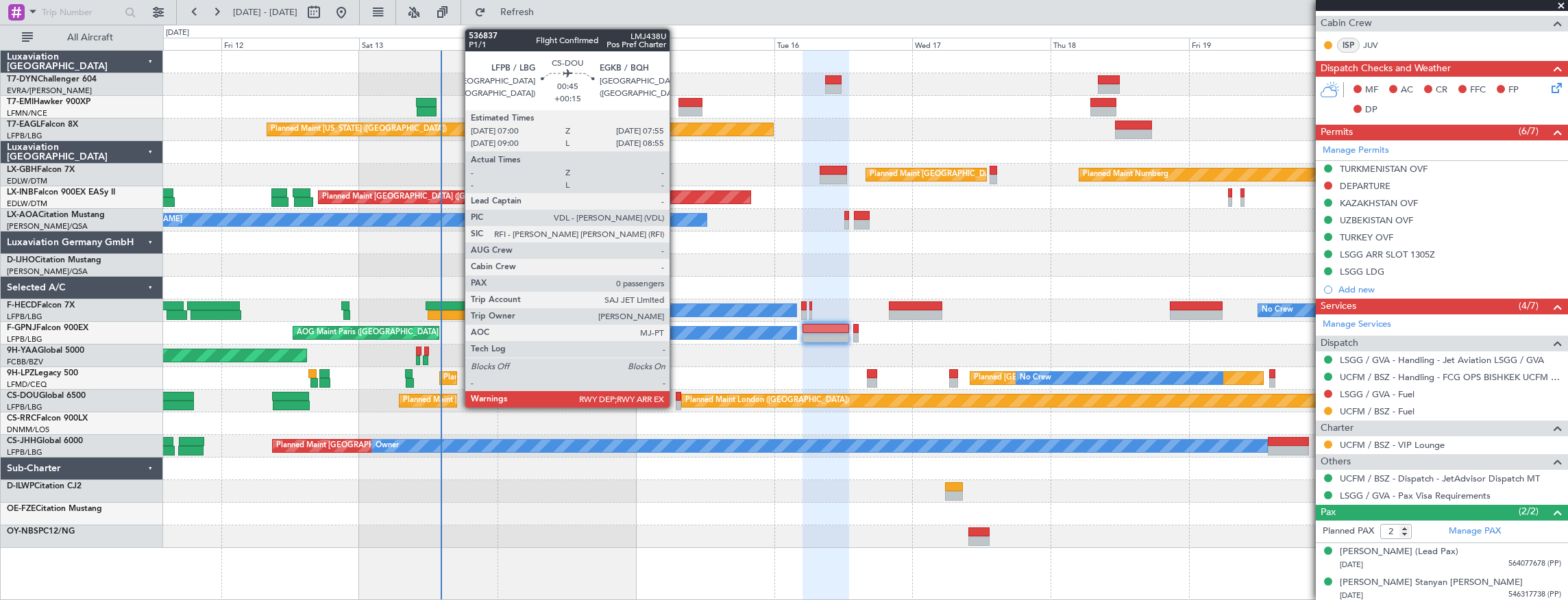
click at [677, 399] on div at bounding box center [679, 397] width 6 height 10
type input "+00:15"
type input "0"
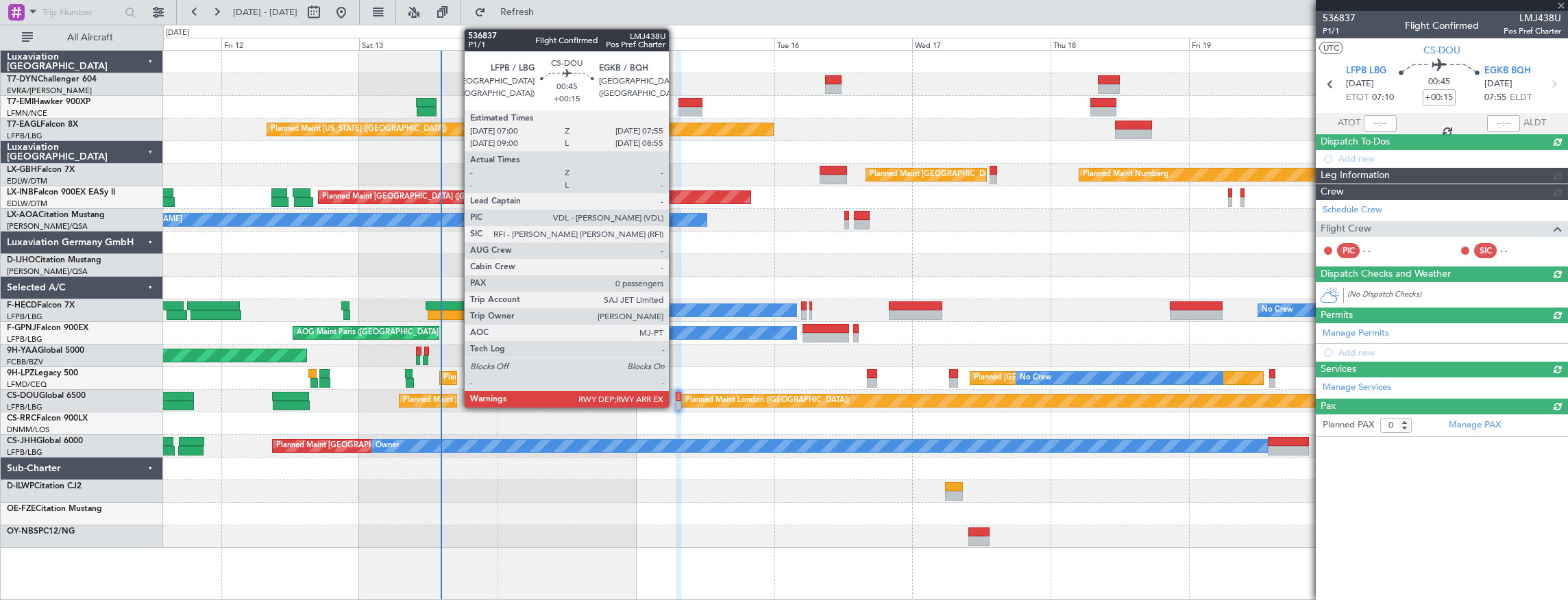
scroll to position [0, 0]
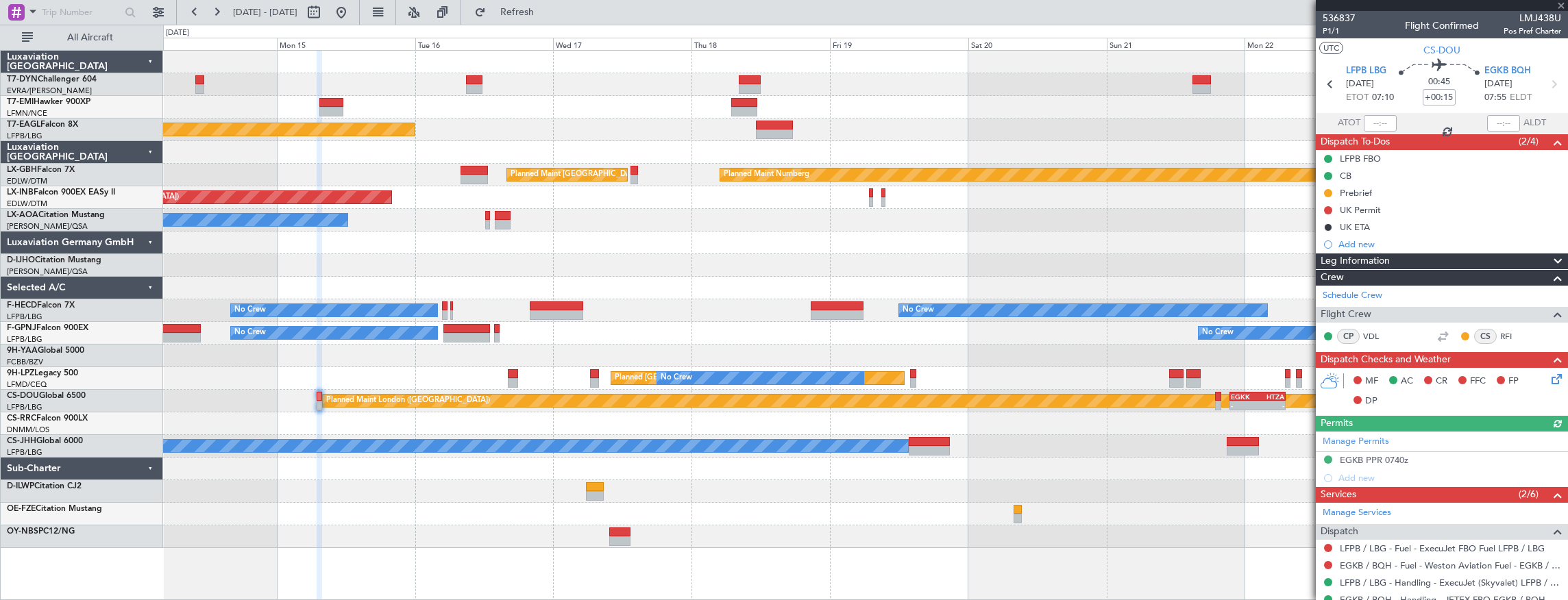
click at [306, 377] on div "Planned Maint Zurich Planned Maint New York (Teterboro) Planned Maint Nurnberg …" at bounding box center [865, 300] width 1405 height 497
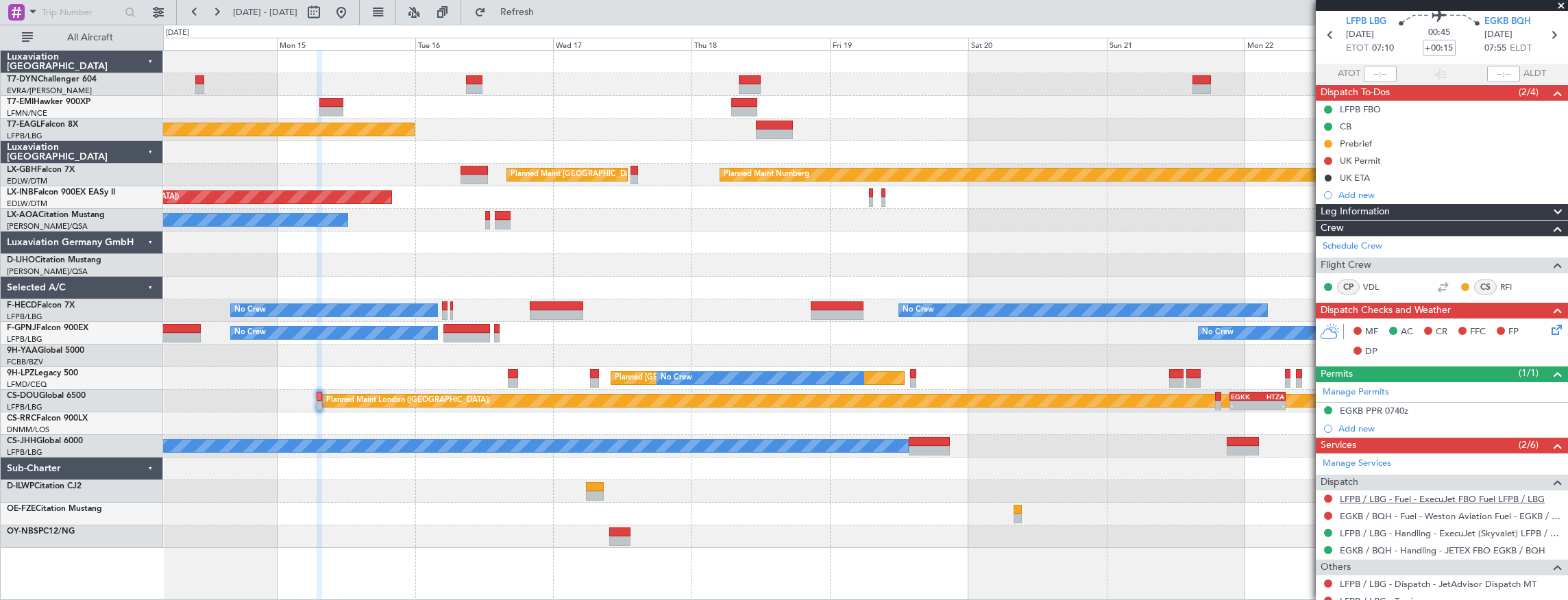
scroll to position [94, 0]
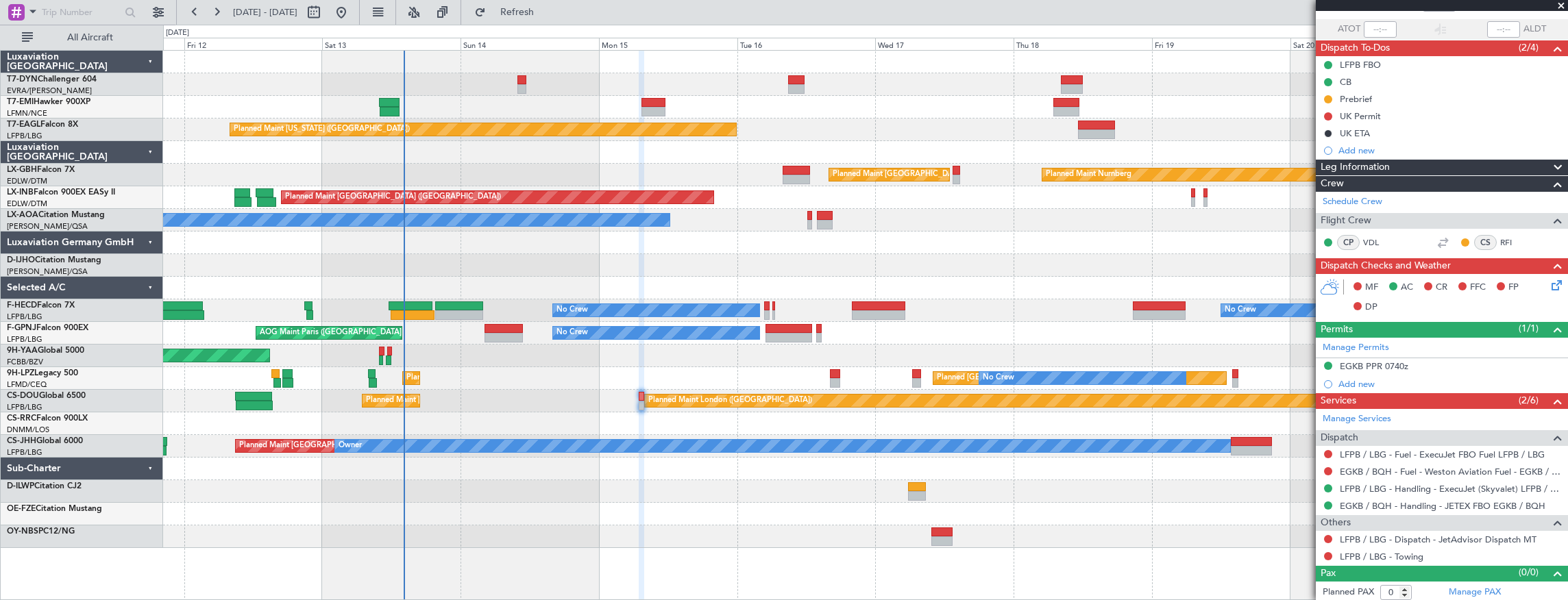
click at [794, 300] on div "Planned Maint Zurich Planned Maint New York (Teterboro) Planned Maint Nurnberg …" at bounding box center [865, 300] width 1405 height 497
